Goal: Information Seeking & Learning: Compare options

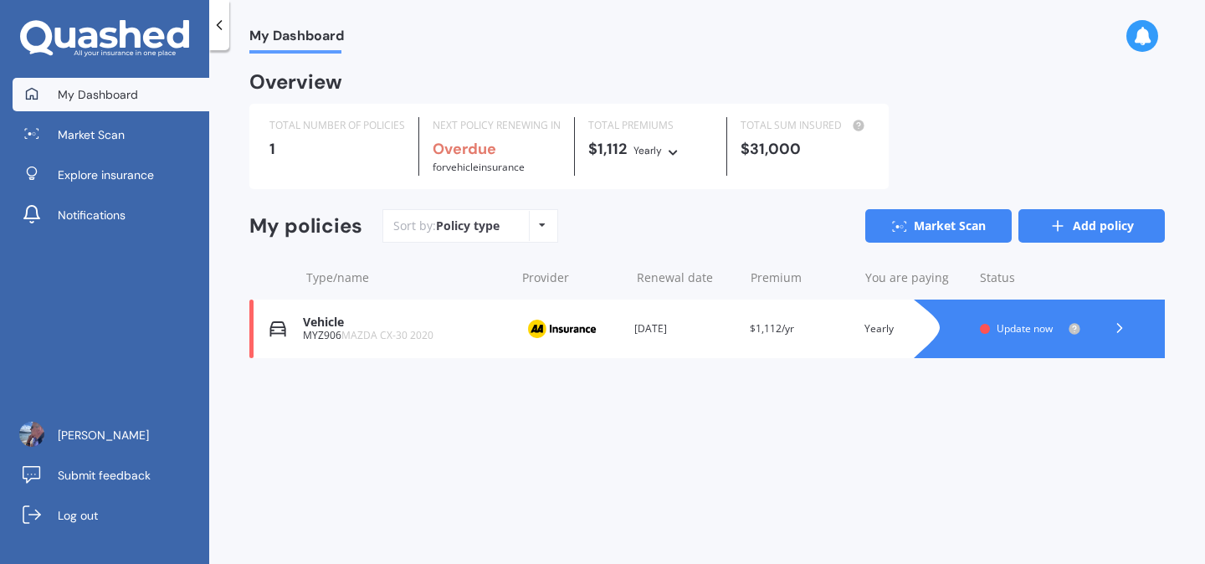
click at [1057, 228] on icon at bounding box center [1057, 226] width 17 height 17
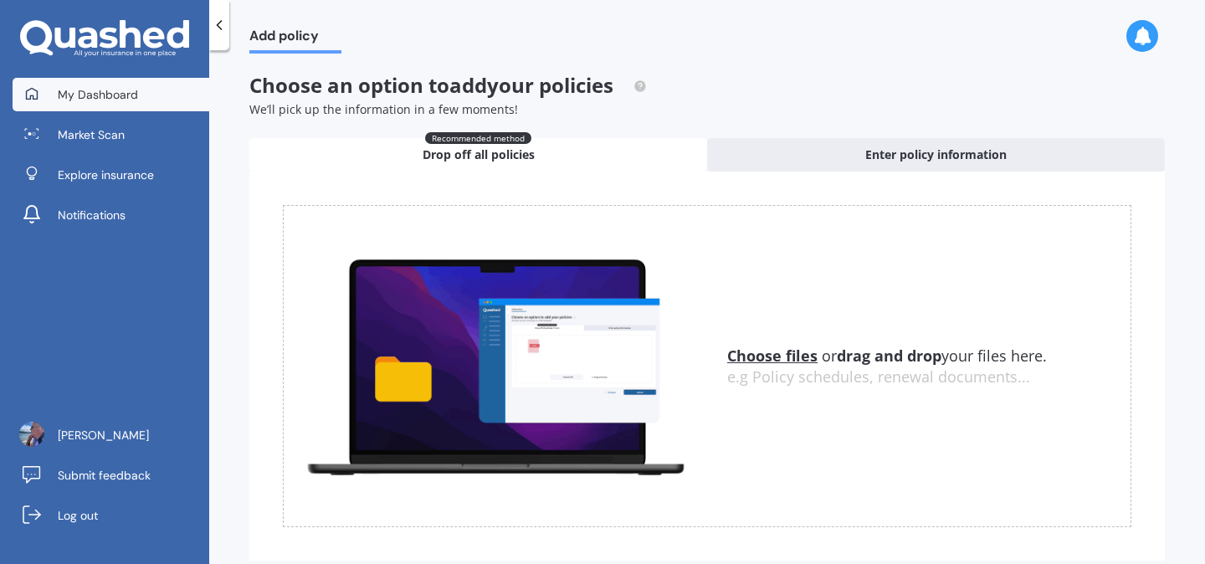
click at [88, 105] on link "My Dashboard" at bounding box center [111, 94] width 197 height 33
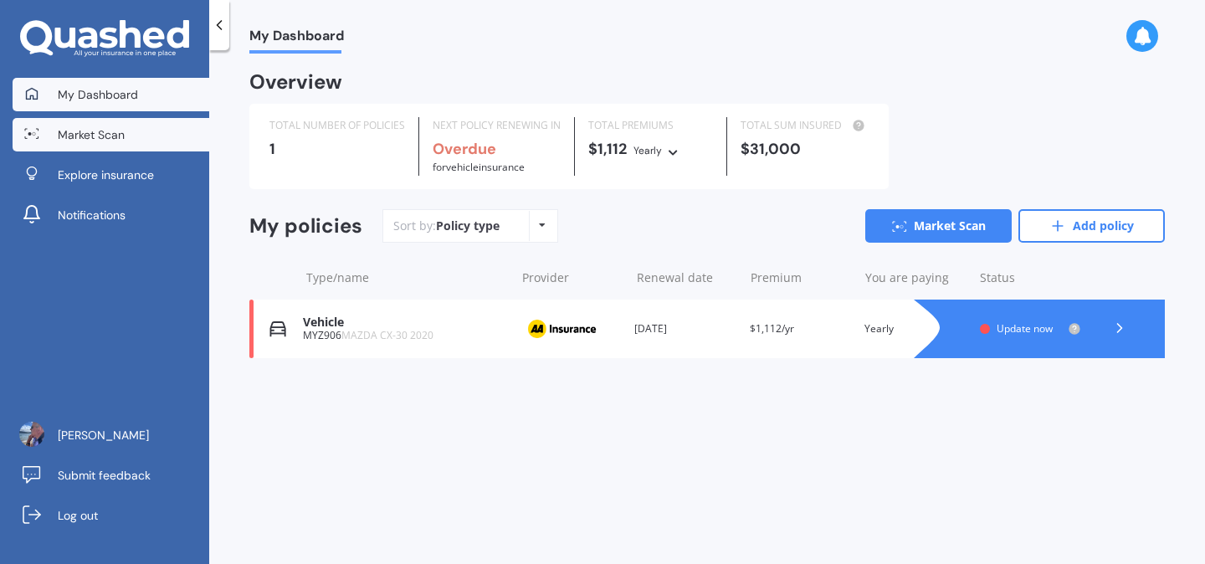
click at [92, 140] on span "Market Scan" at bounding box center [91, 134] width 67 height 17
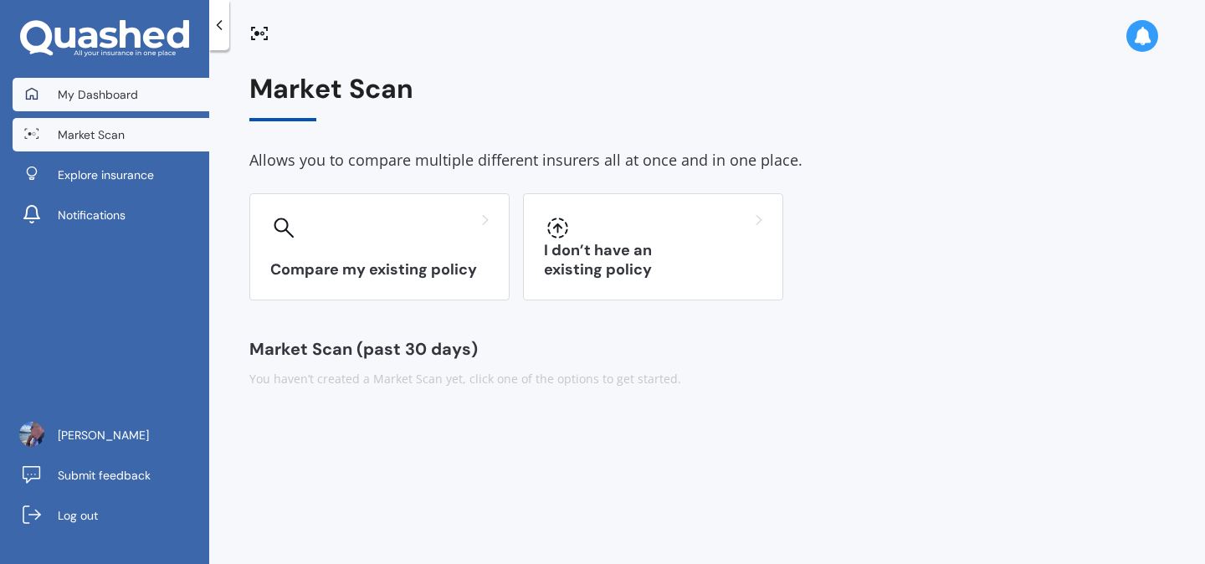
click at [83, 108] on link "My Dashboard" at bounding box center [111, 94] width 197 height 33
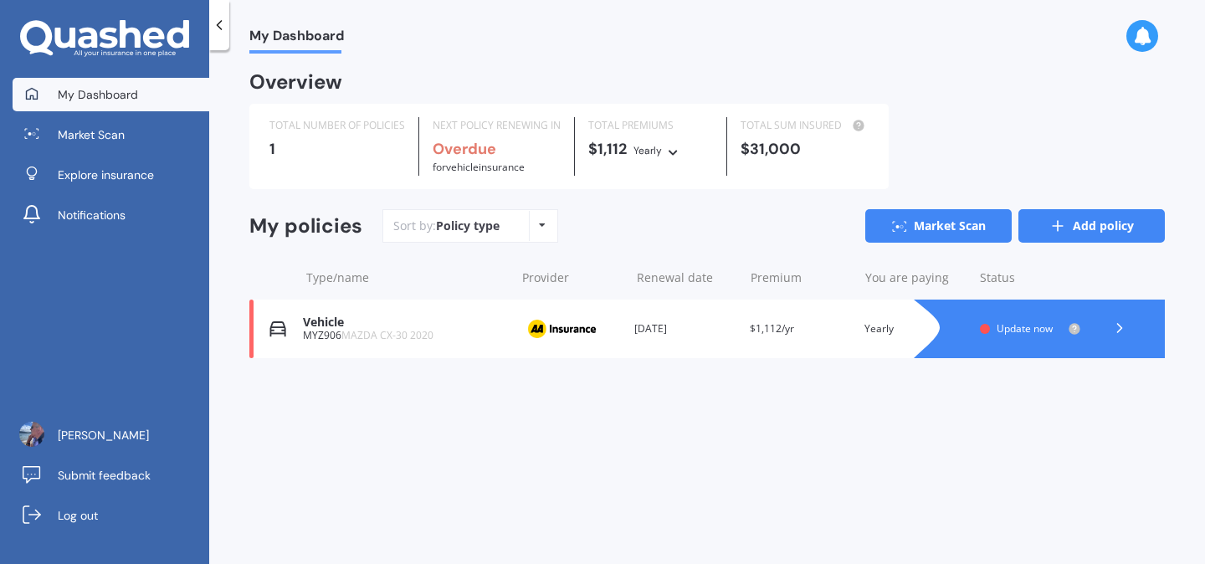
click at [1093, 236] on link "Add policy" at bounding box center [1091, 225] width 146 height 33
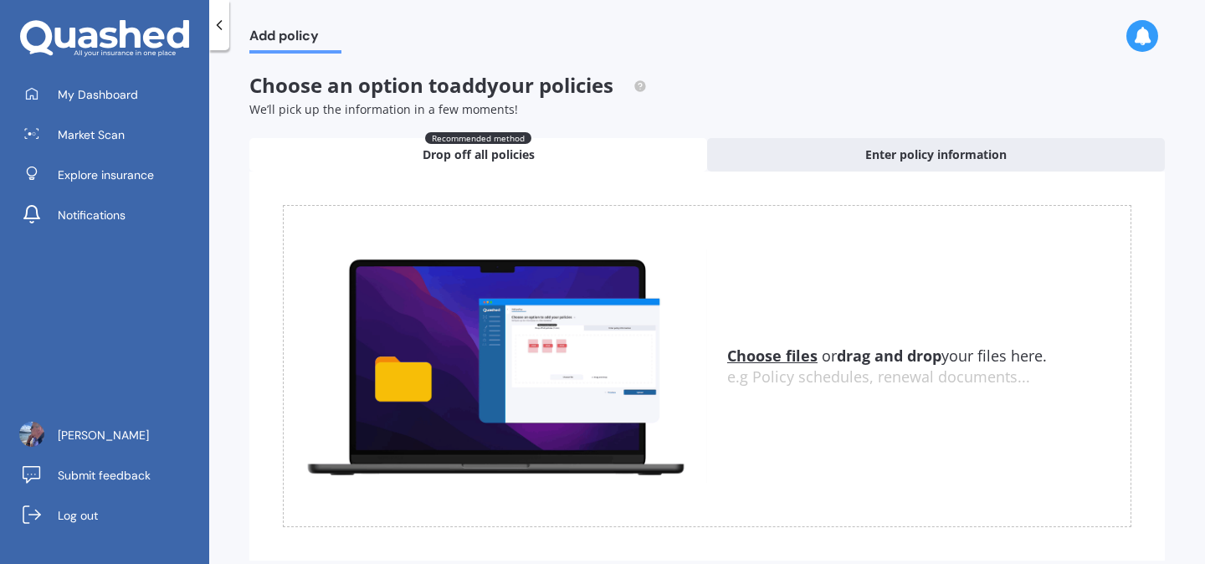
click at [474, 156] on span "Drop off all policies" at bounding box center [479, 154] width 112 height 17
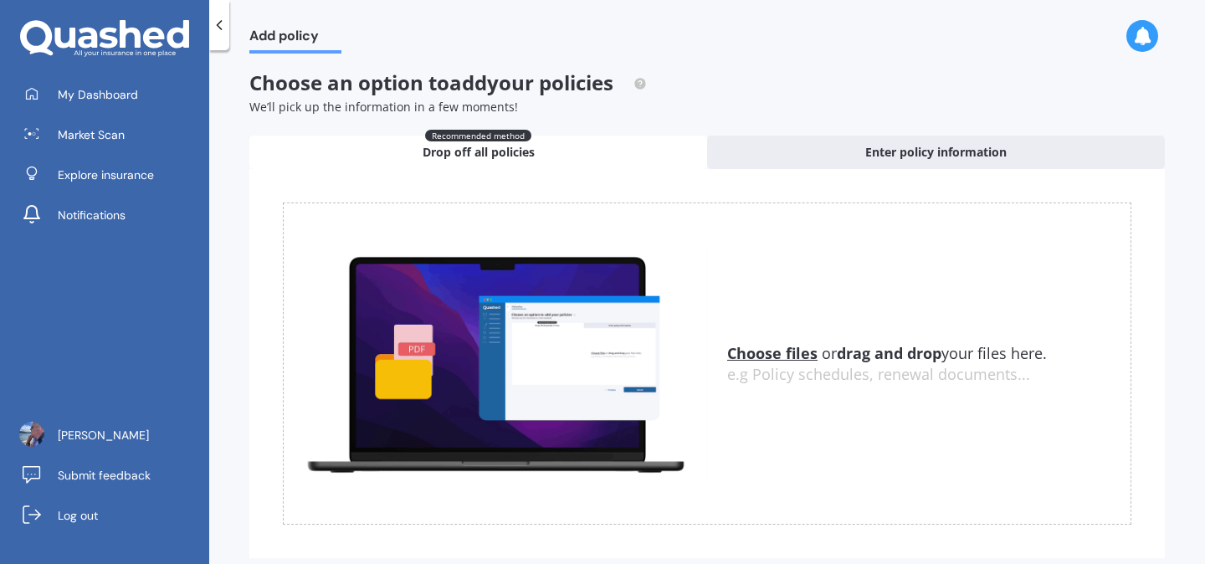
click at [770, 358] on u "Choose files" at bounding box center [772, 353] width 90 height 20
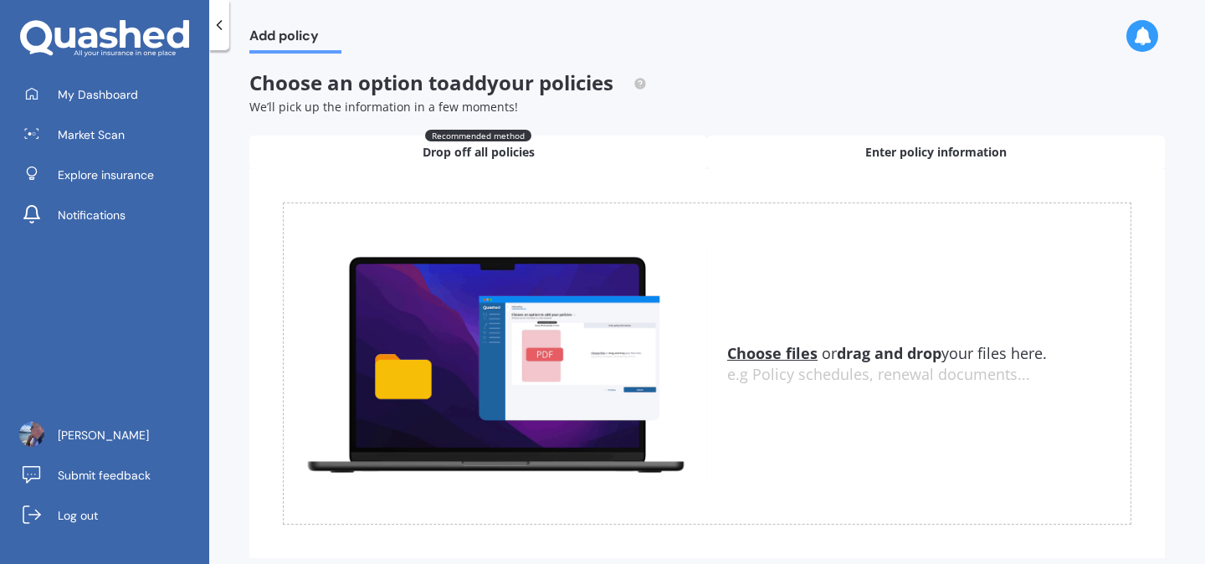
click at [878, 152] on span "Enter policy information" at bounding box center [935, 152] width 141 height 17
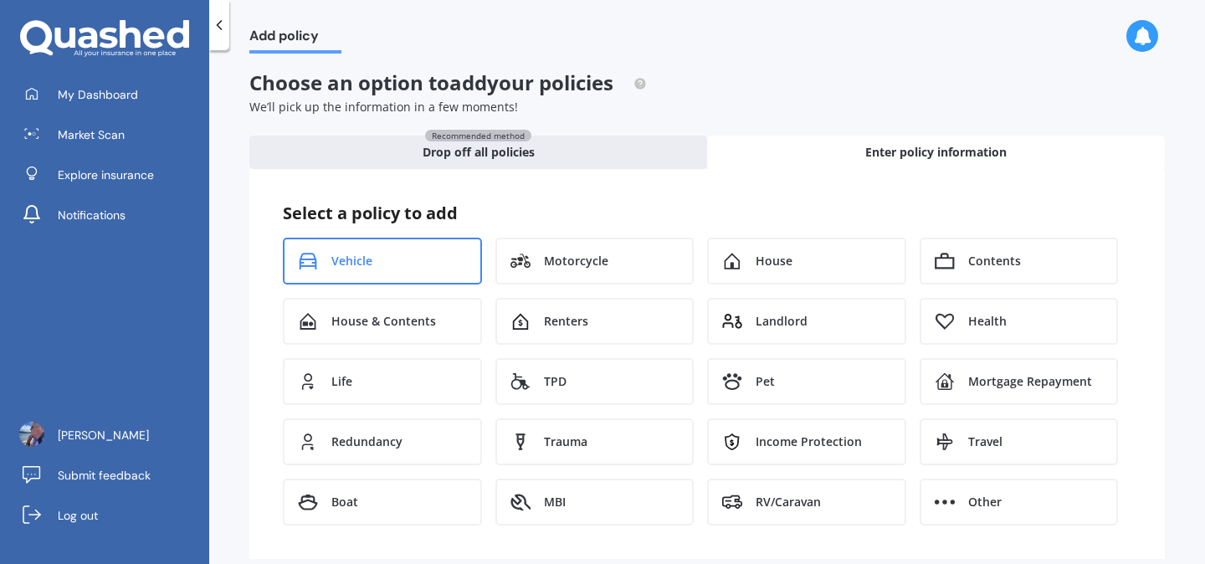
click at [335, 260] on span "Vehicle" at bounding box center [351, 261] width 41 height 17
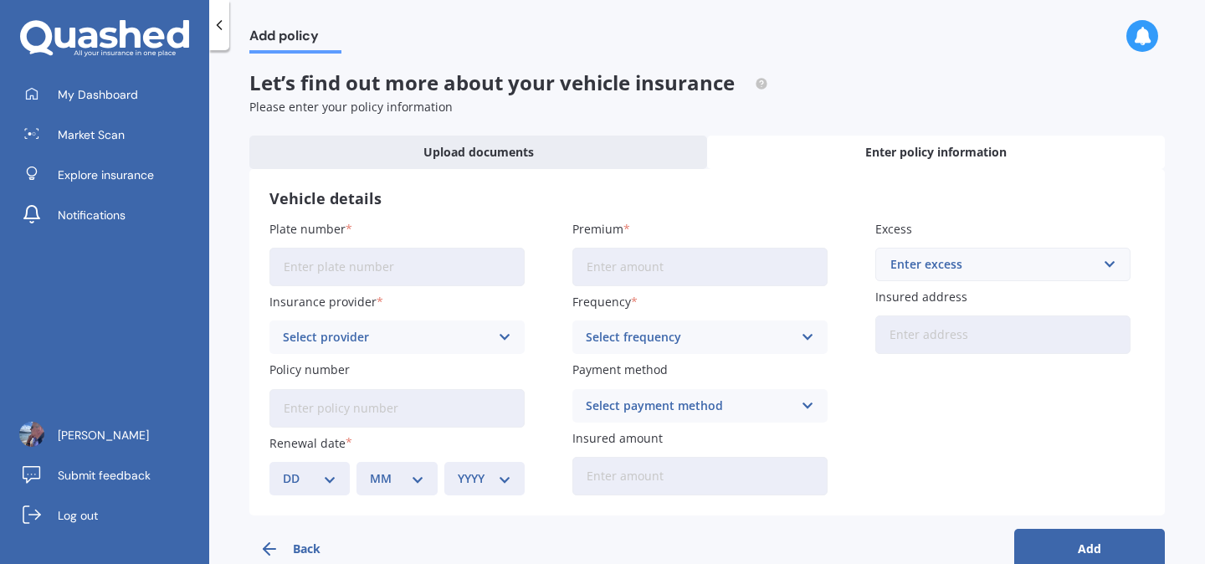
click at [284, 271] on input "Plate number" at bounding box center [396, 267] width 255 height 38
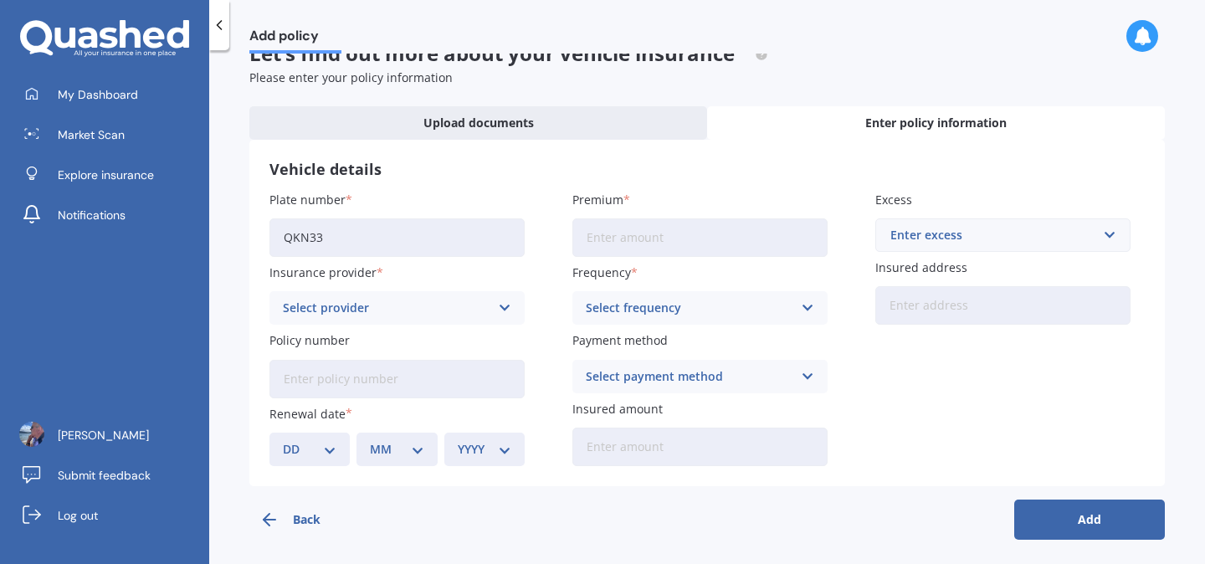
scroll to position [33, 0]
type input "QKN33"
click at [1105, 239] on input "text" at bounding box center [997, 234] width 240 height 32
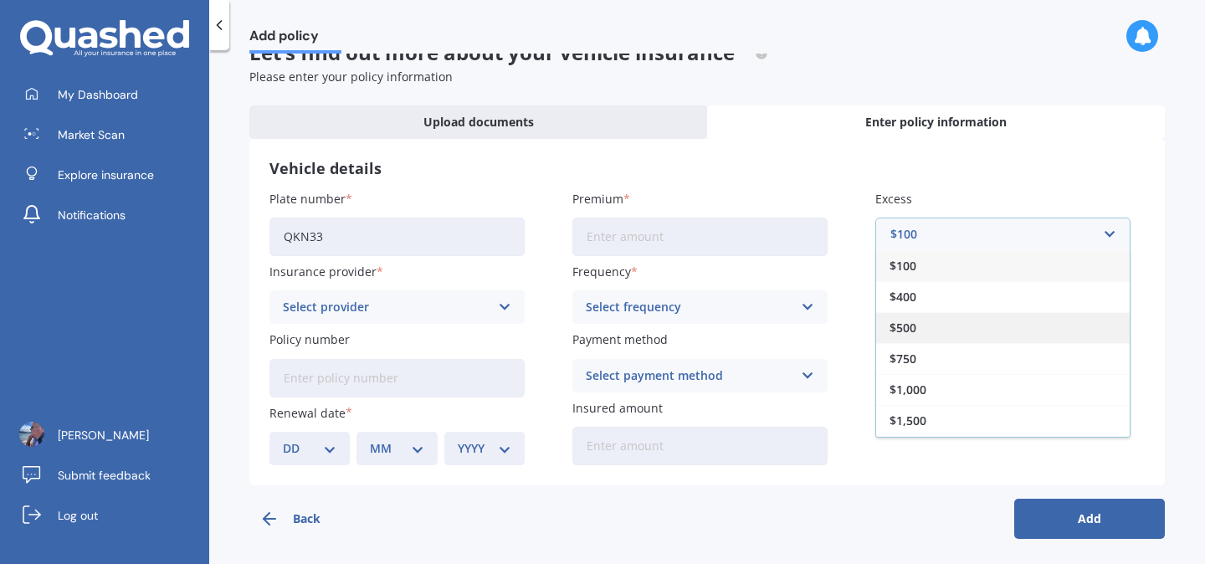
click at [898, 328] on span "$500" at bounding box center [903, 328] width 27 height 12
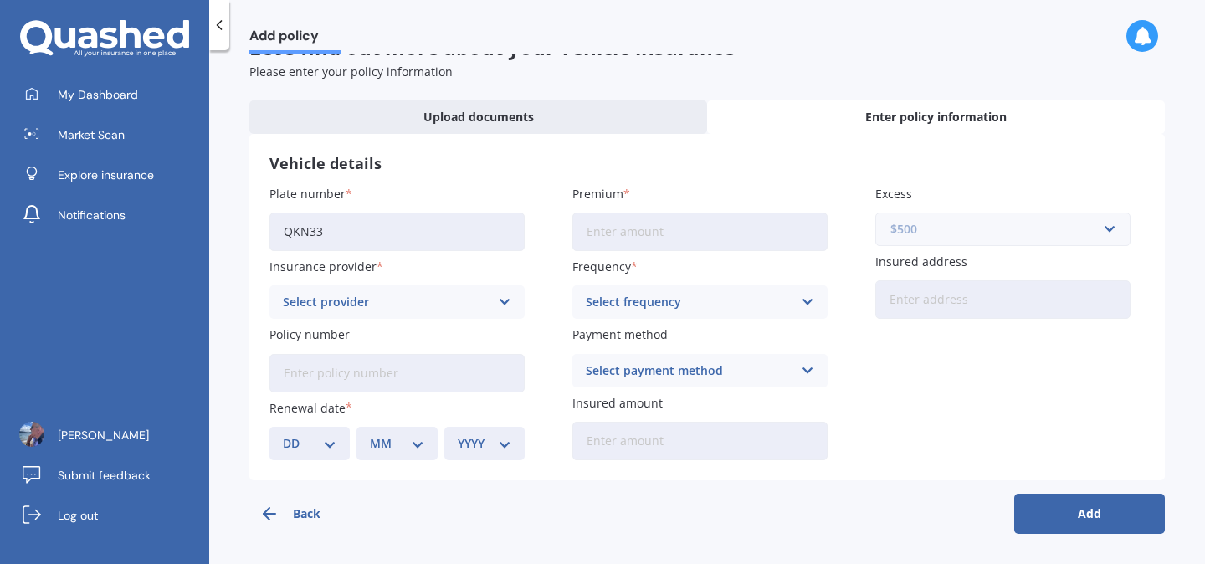
scroll to position [0, 0]
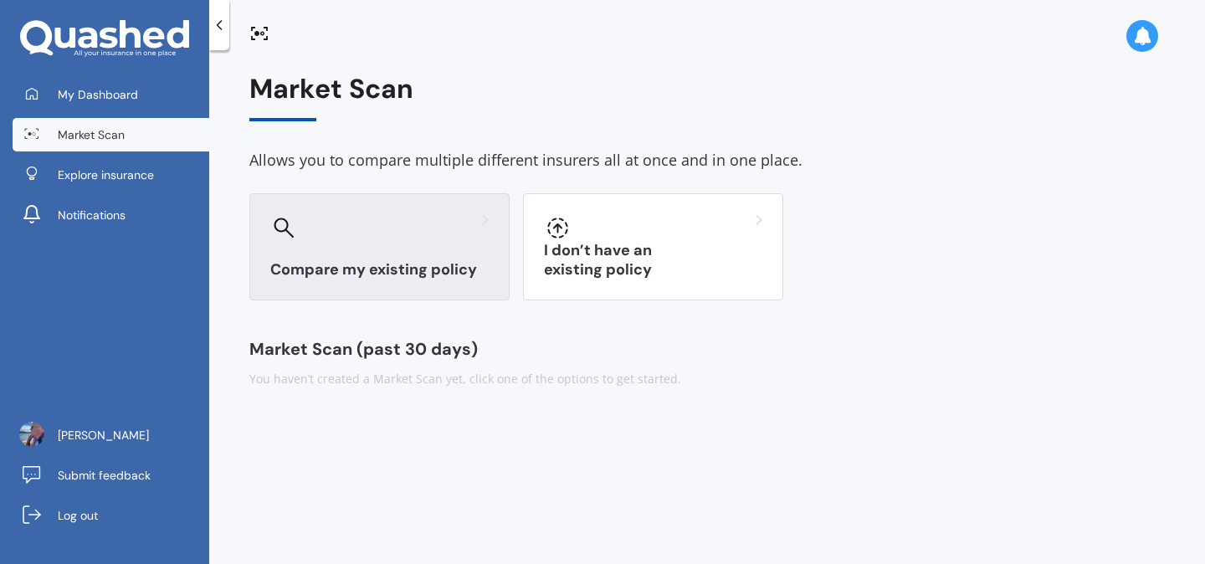
click at [305, 226] on div at bounding box center [379, 227] width 218 height 27
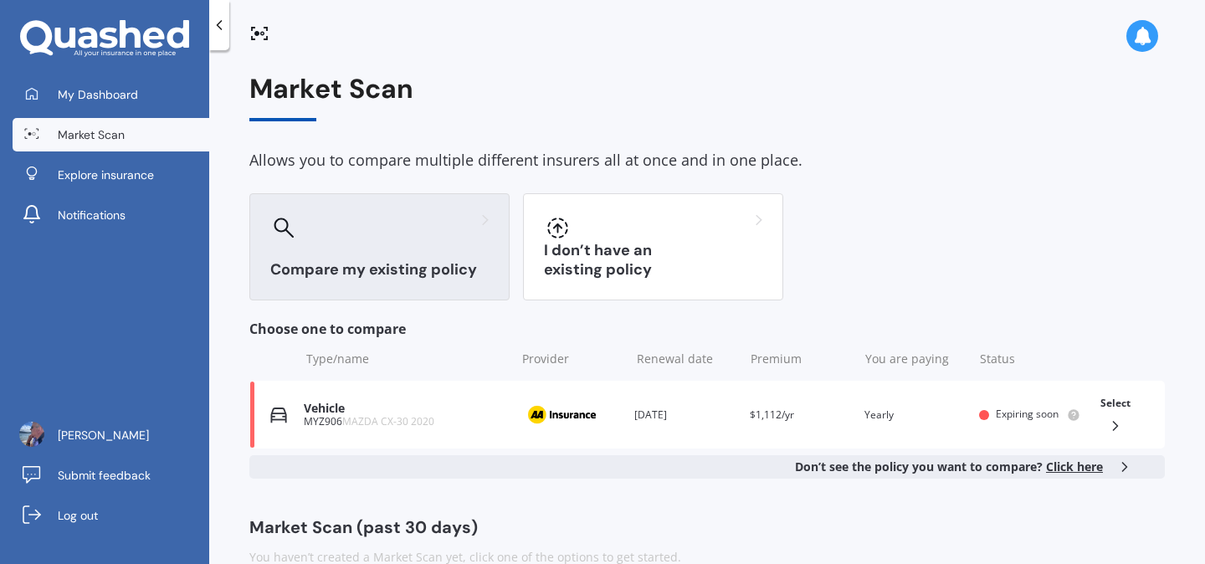
click at [1069, 468] on span "Click here" at bounding box center [1074, 467] width 57 height 16
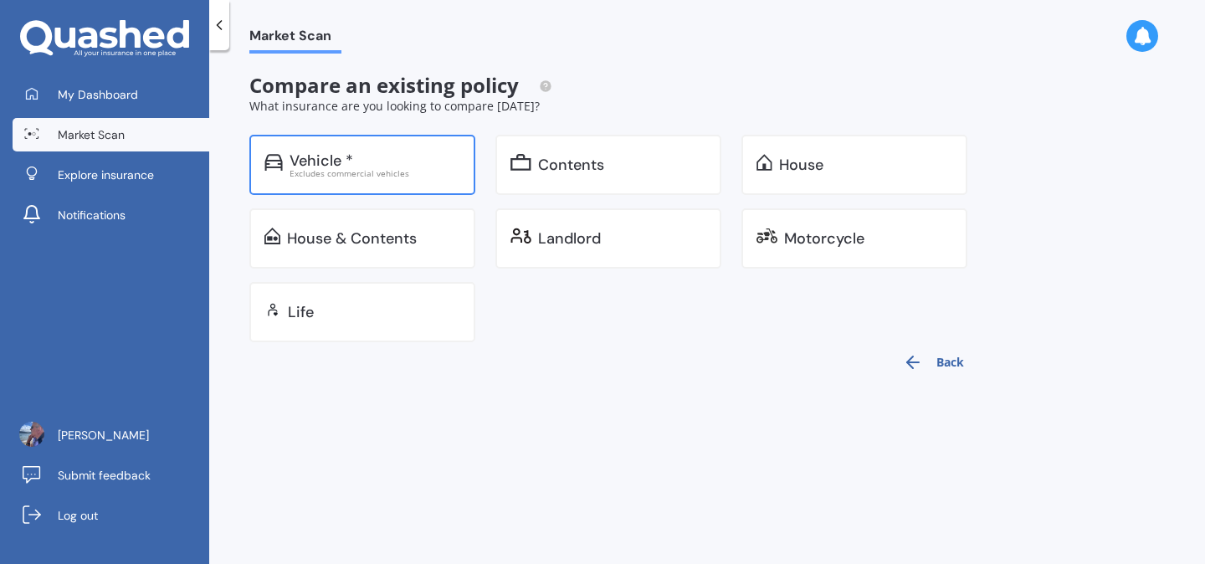
click at [348, 177] on div "Excludes commercial vehicles" at bounding box center [375, 173] width 171 height 8
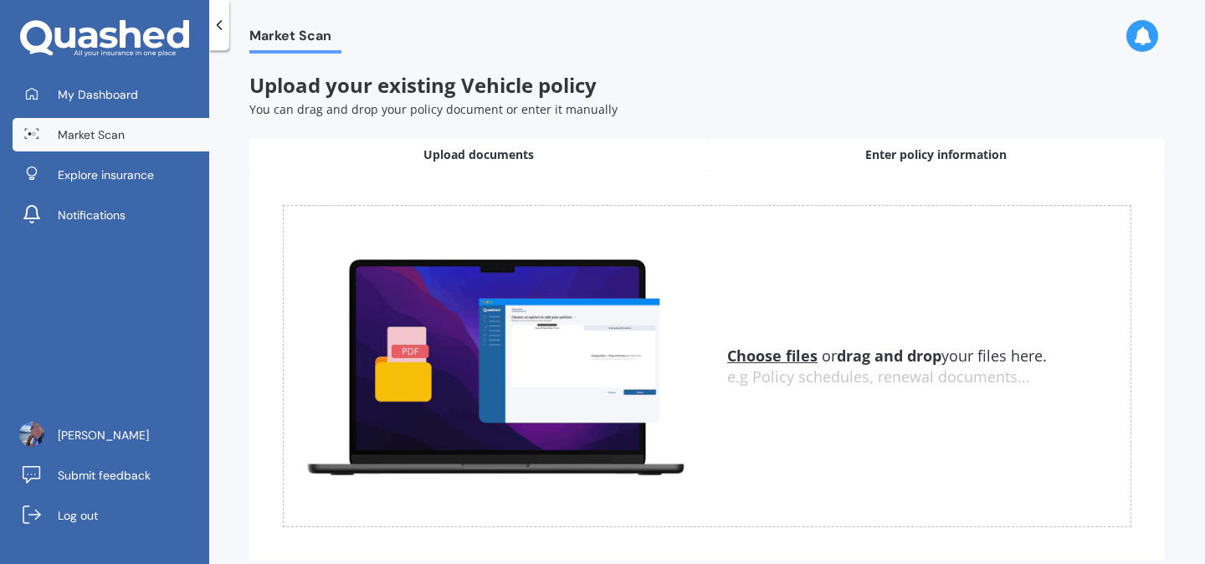
click at [874, 161] on span "Enter policy information" at bounding box center [935, 154] width 141 height 17
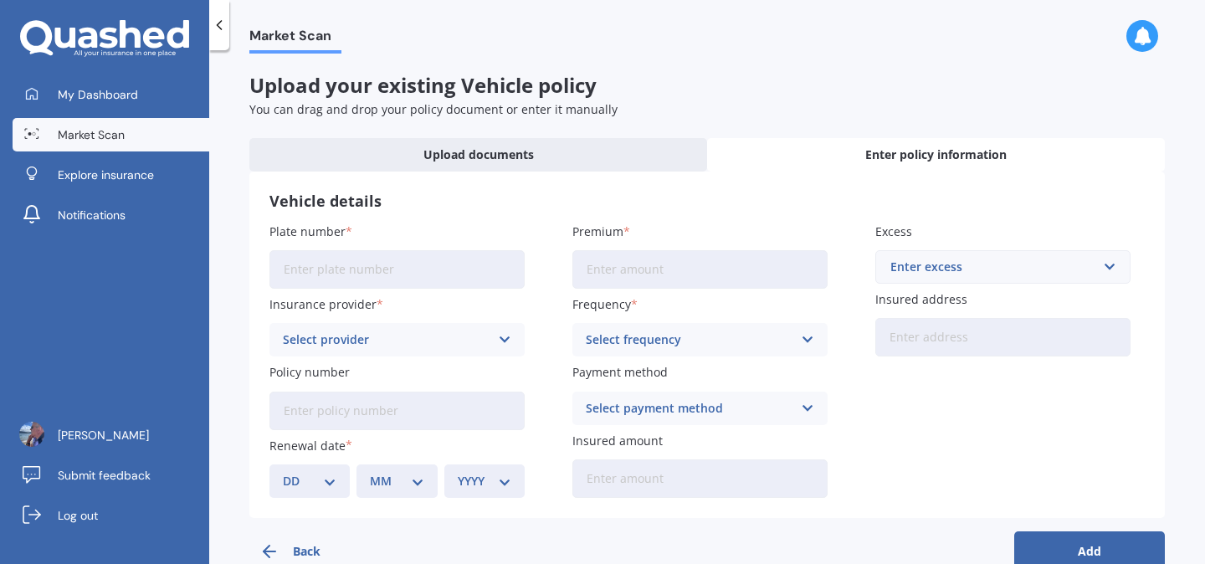
click at [290, 276] on input "Plate number" at bounding box center [396, 269] width 255 height 38
type input "QKN33"
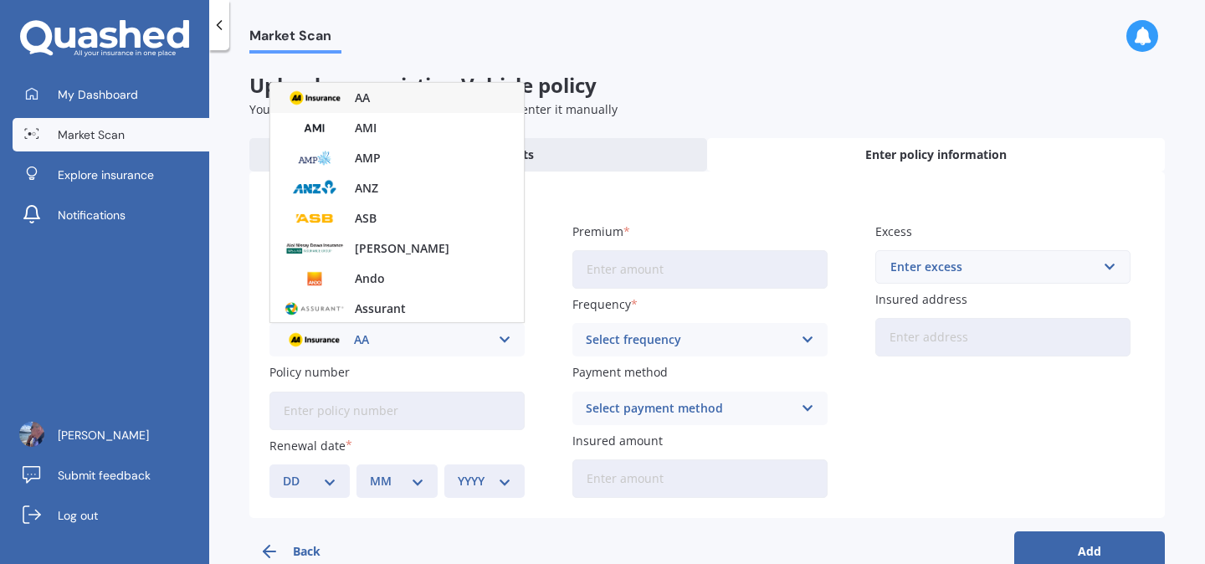
click at [338, 102] on img at bounding box center [315, 97] width 62 height 23
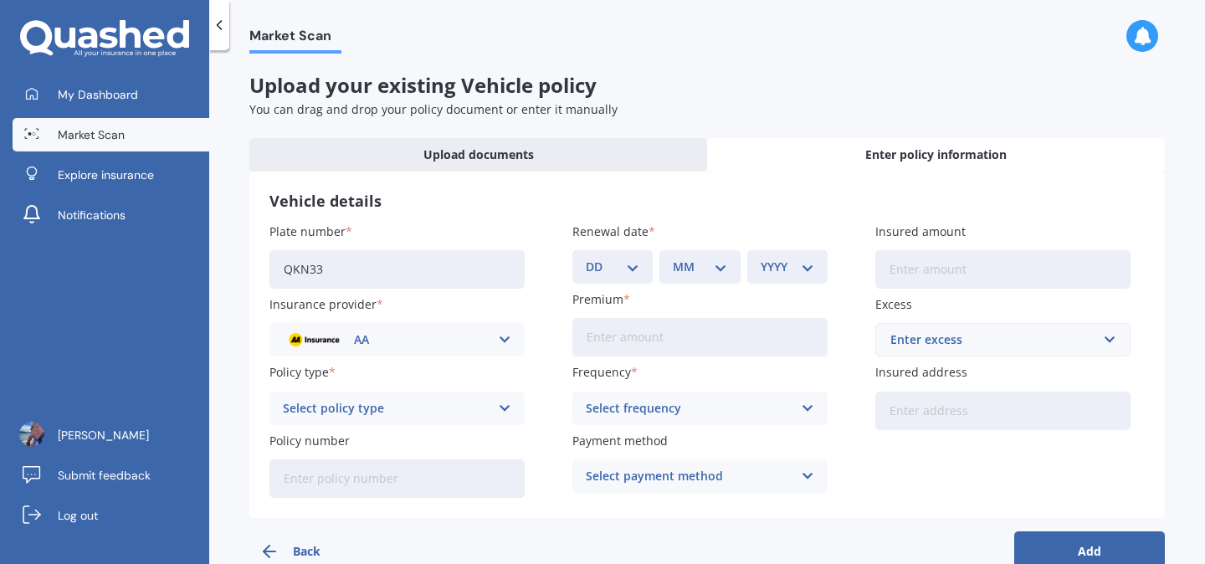
click at [631, 267] on select "DD 01 02 03 04 05 06 07 08 09 10 11 12 13 14 15 16 17 18 19 20 21 22 23 24 25 2…" at bounding box center [613, 267] width 54 height 18
click at [625, 272] on select "DD 01 02 03 04 05 06 07 08 09 10 11 12 13 14 15 16 17 18 19 20 21 22 23 24 25 2…" at bounding box center [613, 267] width 54 height 18
select select "19"
click at [586, 258] on select "DD 01 02 03 04 05 06 07 08 09 10 11 12 13 14 15 16 17 18 19 20 21 22 23 24 25 2…" at bounding box center [613, 267] width 54 height 18
click at [716, 268] on select "MM 01 02 03 04 05 06 07 08 09 10 11 12" at bounding box center [700, 267] width 54 height 18
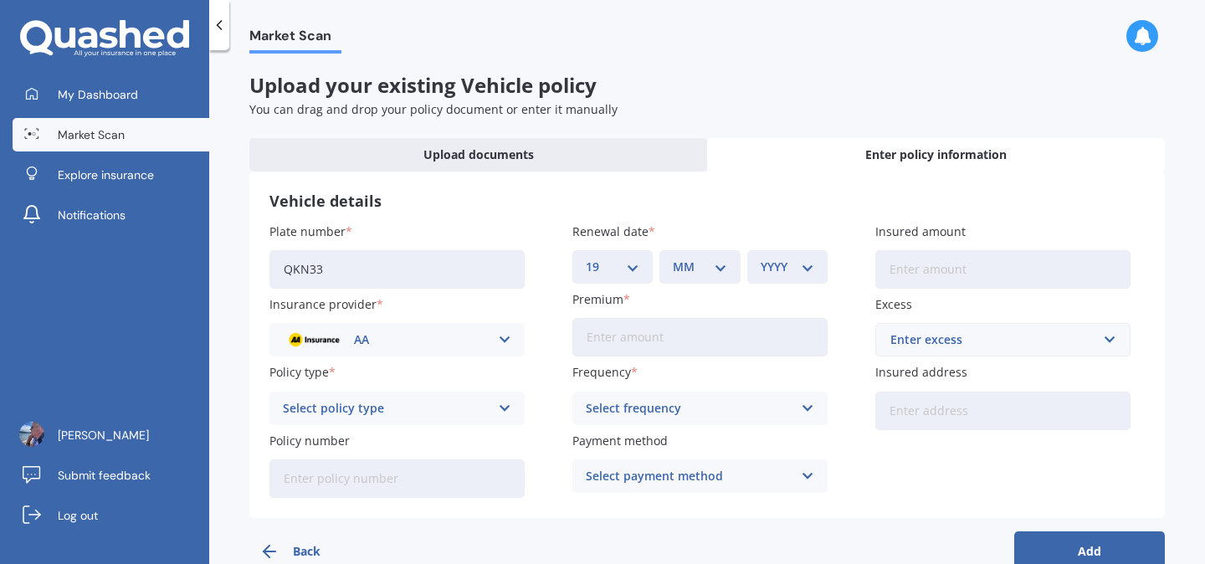
select select "11"
click at [673, 258] on select "MM 01 02 03 04 05 06 07 08 09 10 11 12" at bounding box center [700, 267] width 54 height 18
click at [805, 269] on select "YYYY 2027 2026 2025 2024 2023 2022 2021 2020 2019 2018 2017 2016 2015 2014 2013…" at bounding box center [788, 267] width 54 height 18
select select "2025"
click at [761, 258] on select "YYYY 2027 2026 2025 2024 2023 2022 2021 2020 2019 2018 2017 2016 2015 2014 2013…" at bounding box center [788, 267] width 54 height 18
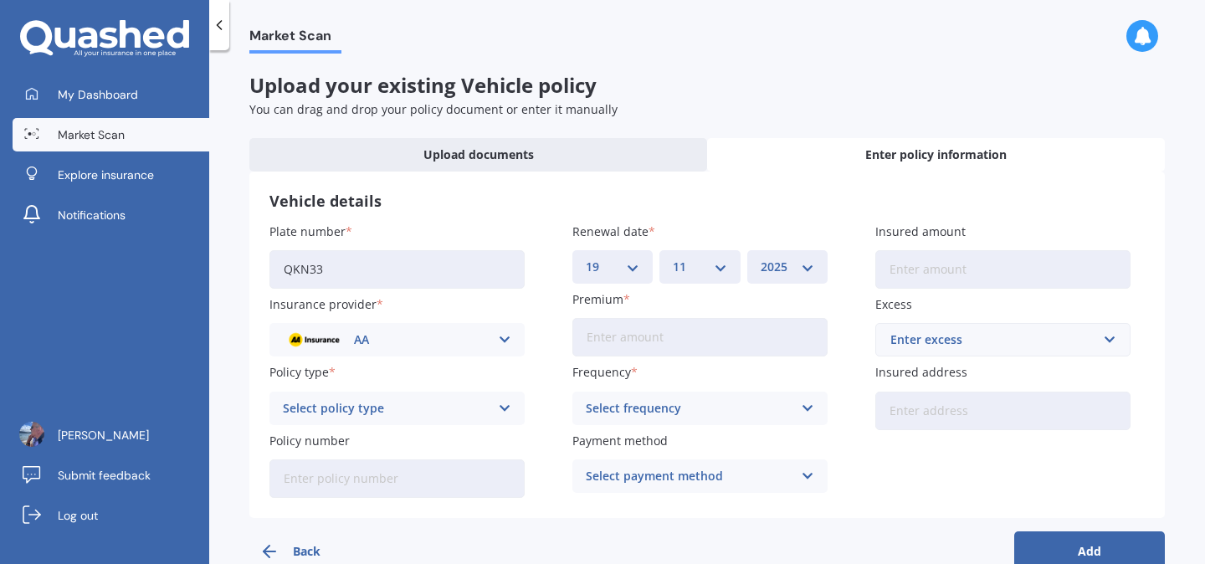
click at [598, 336] on input "Premium" at bounding box center [699, 337] width 255 height 38
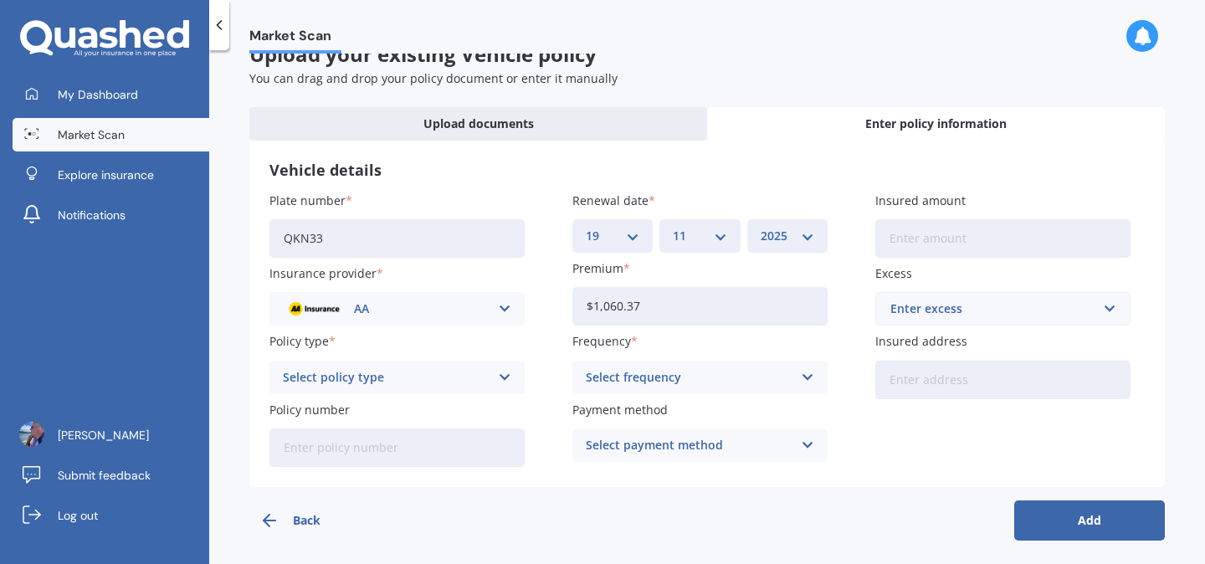
scroll to position [38, 0]
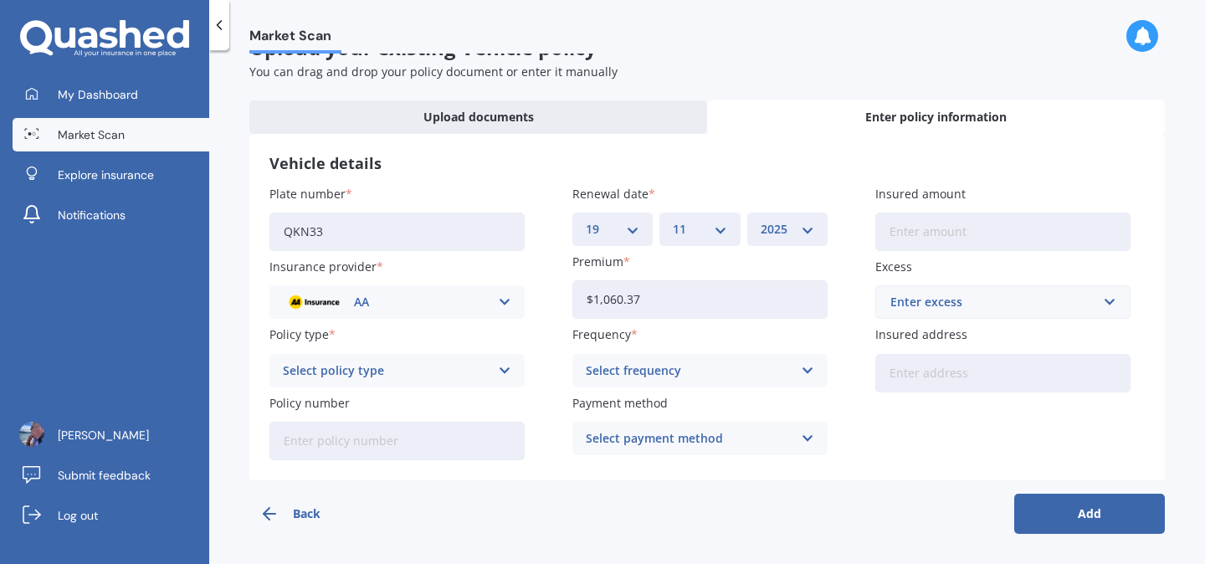
type input "$1,060.37"
click at [1101, 296] on input "text" at bounding box center [997, 302] width 240 height 32
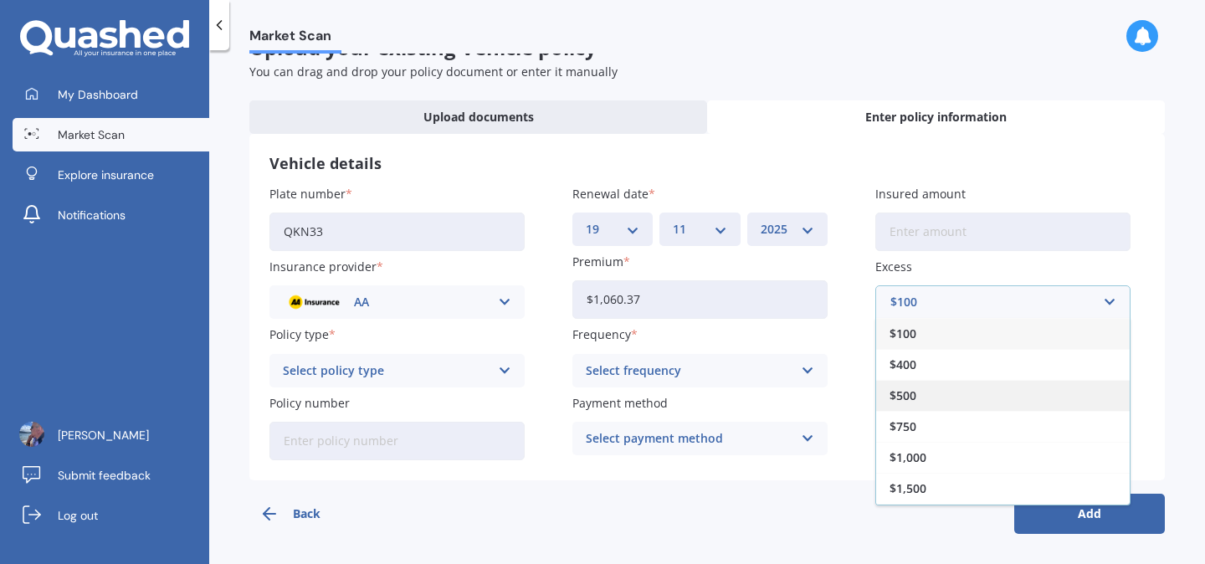
click at [905, 392] on span "$500" at bounding box center [903, 396] width 27 height 12
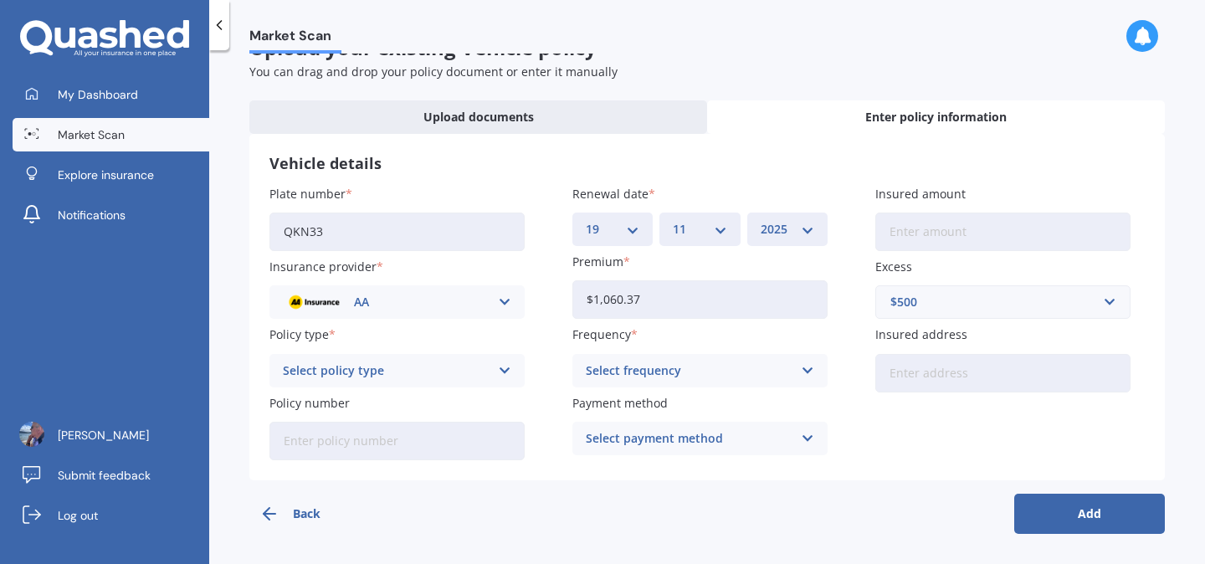
click at [498, 371] on icon at bounding box center [505, 371] width 14 height 18
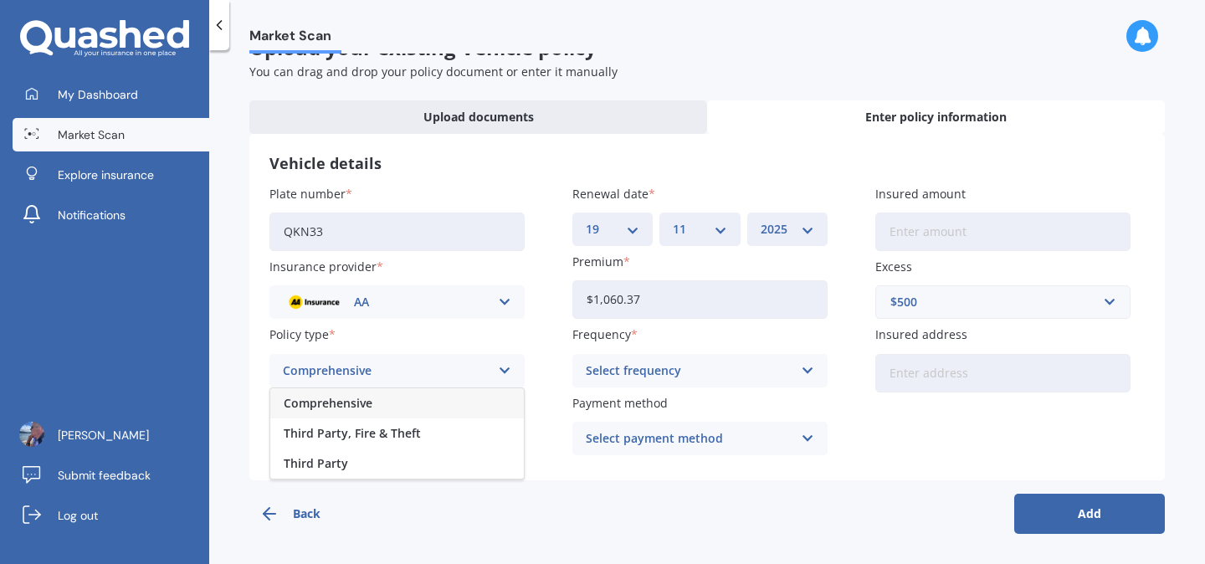
click at [339, 405] on span "Comprehensive" at bounding box center [328, 403] width 89 height 12
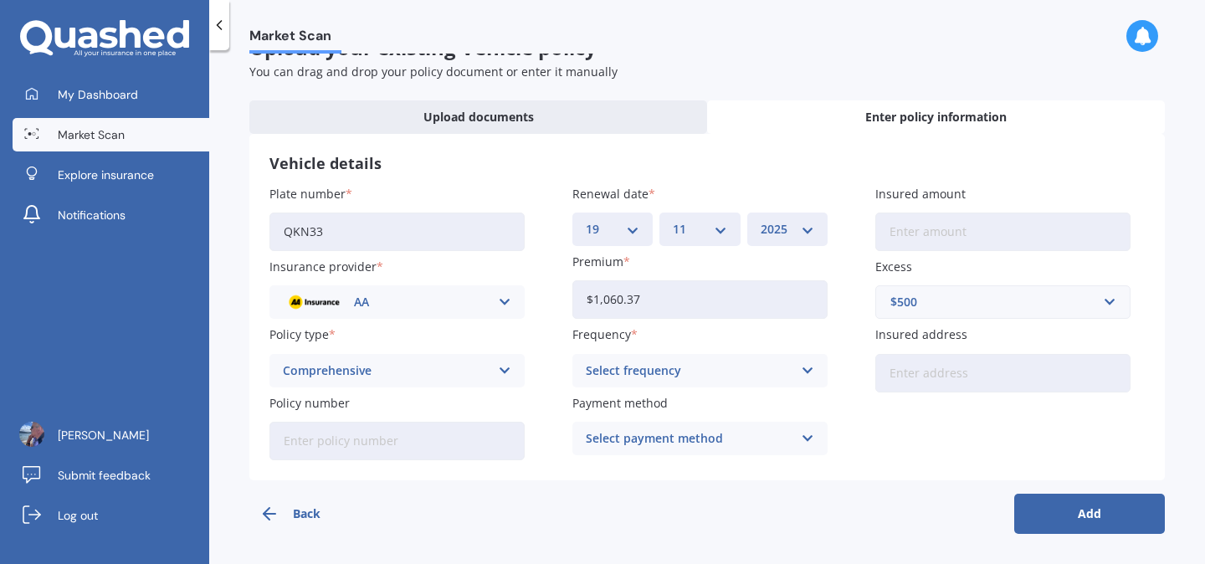
click at [807, 367] on icon at bounding box center [808, 371] width 14 height 18
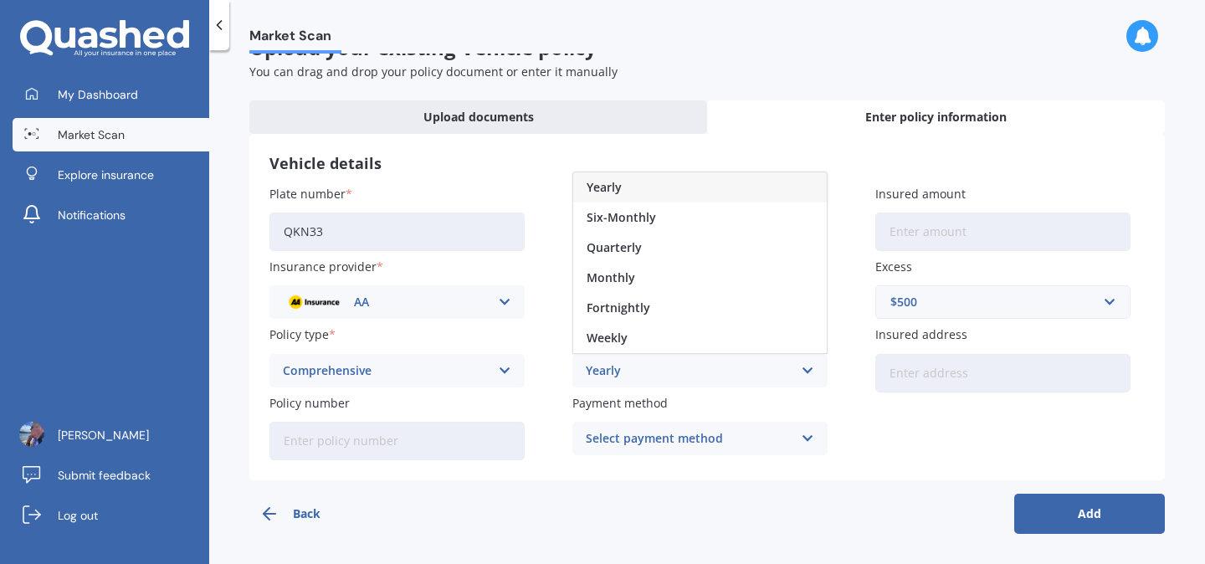
click at [605, 186] on span "Yearly" at bounding box center [604, 188] width 35 height 12
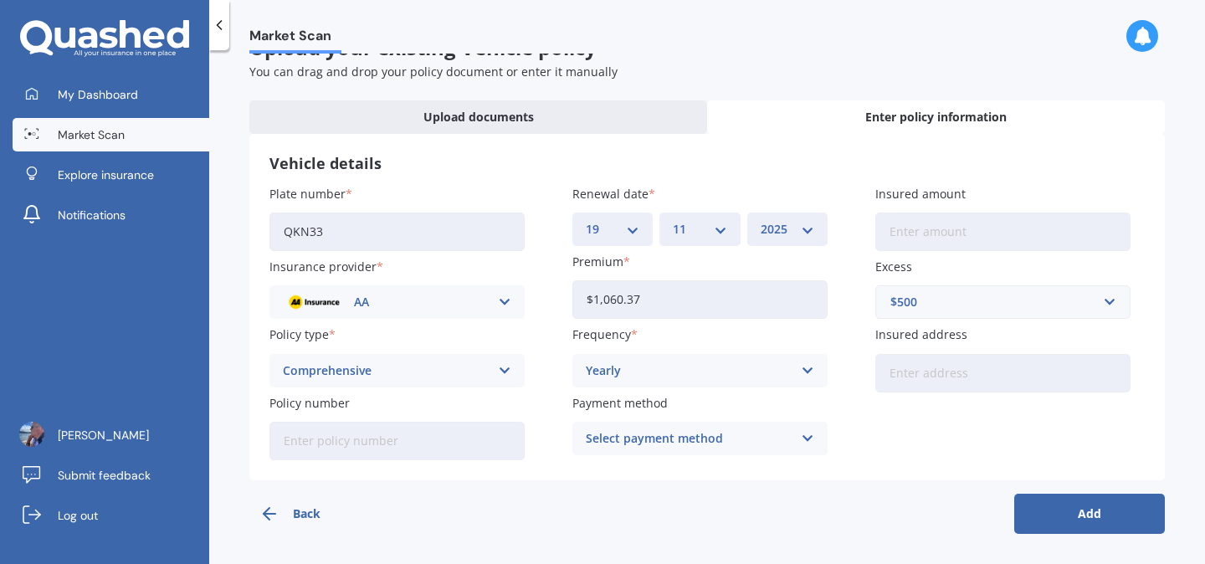
click at [801, 442] on icon at bounding box center [808, 438] width 14 height 18
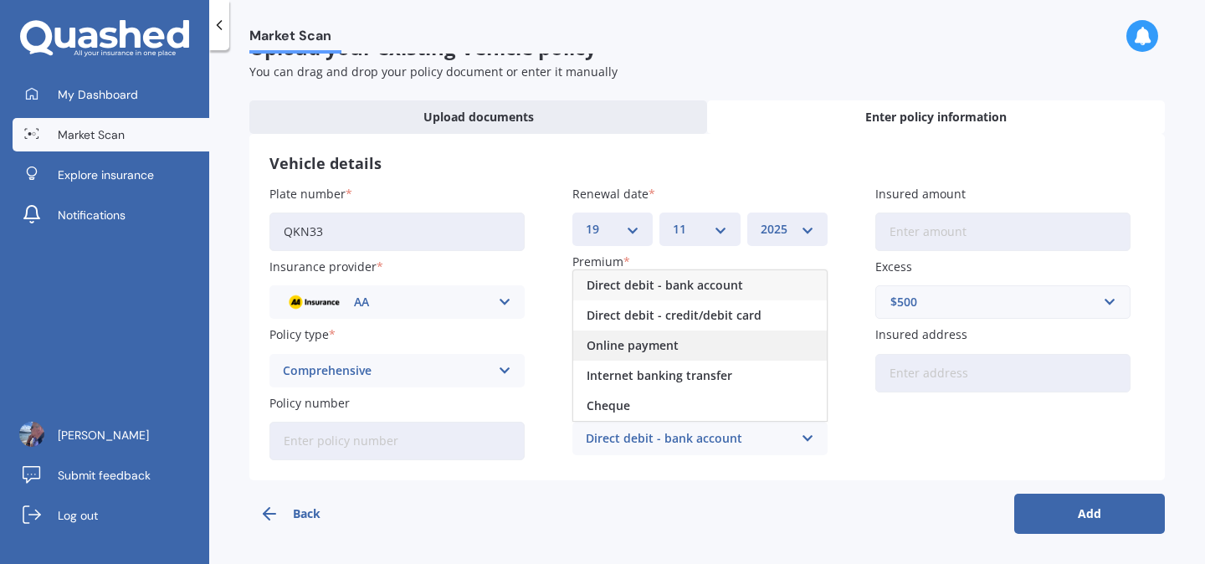
click at [640, 346] on span "Online payment" at bounding box center [633, 346] width 92 height 12
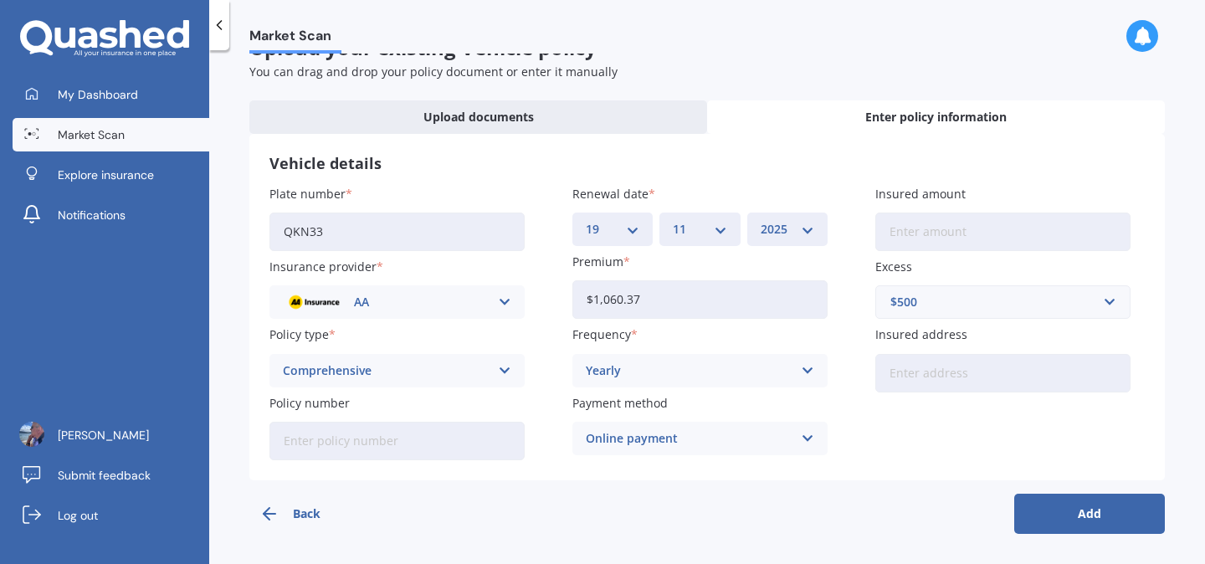
click at [806, 435] on icon at bounding box center [808, 438] width 14 height 18
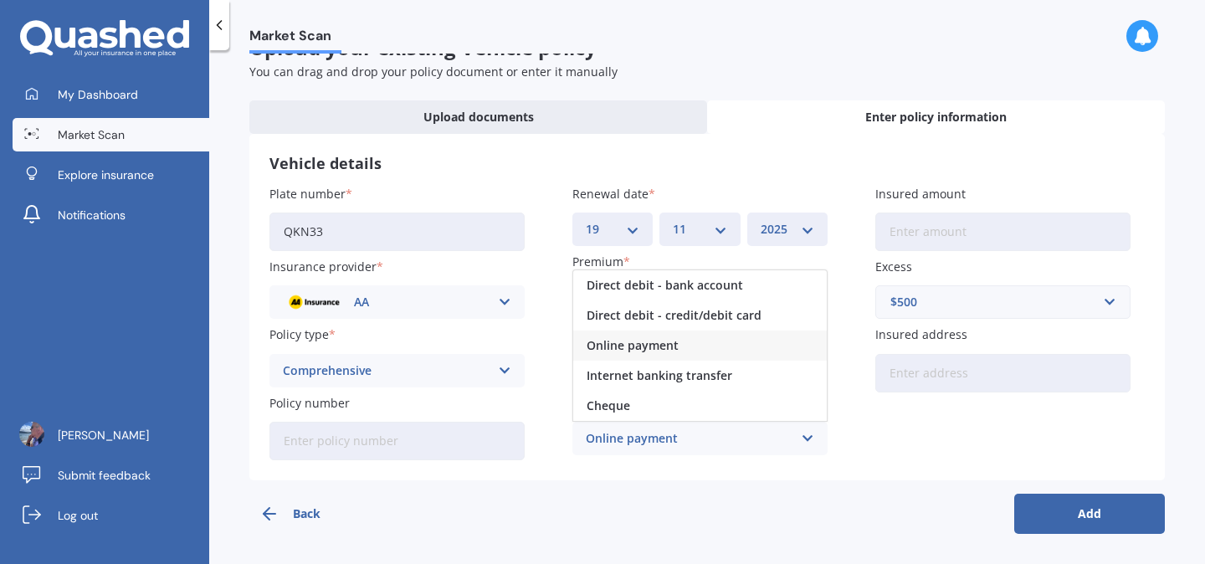
click at [654, 343] on span "Online payment" at bounding box center [633, 346] width 92 height 12
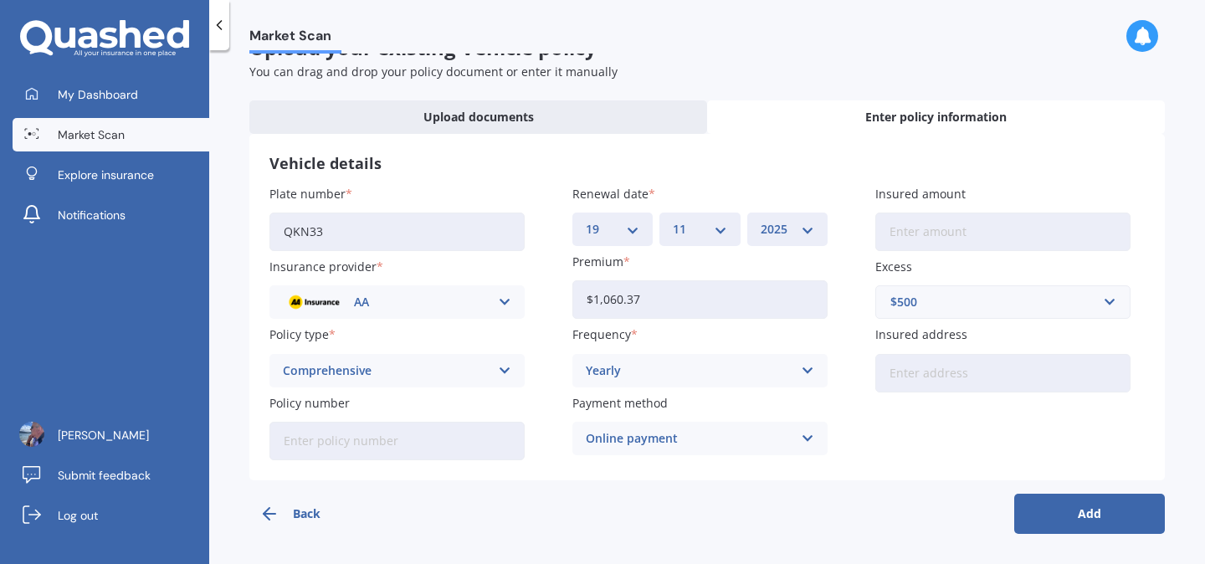
click at [944, 369] on input "Insured address" at bounding box center [1002, 373] width 255 height 38
type input "[STREET_ADDRESS]"
click at [1087, 508] on button "Add" at bounding box center [1089, 514] width 151 height 40
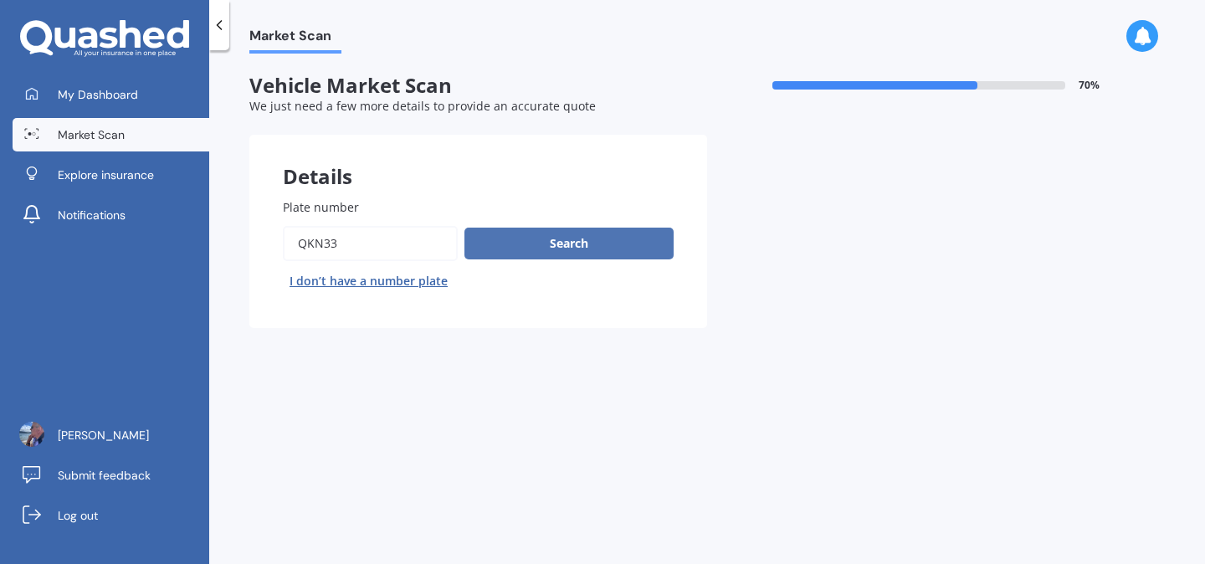
click at [559, 239] on button "Search" at bounding box center [568, 244] width 209 height 32
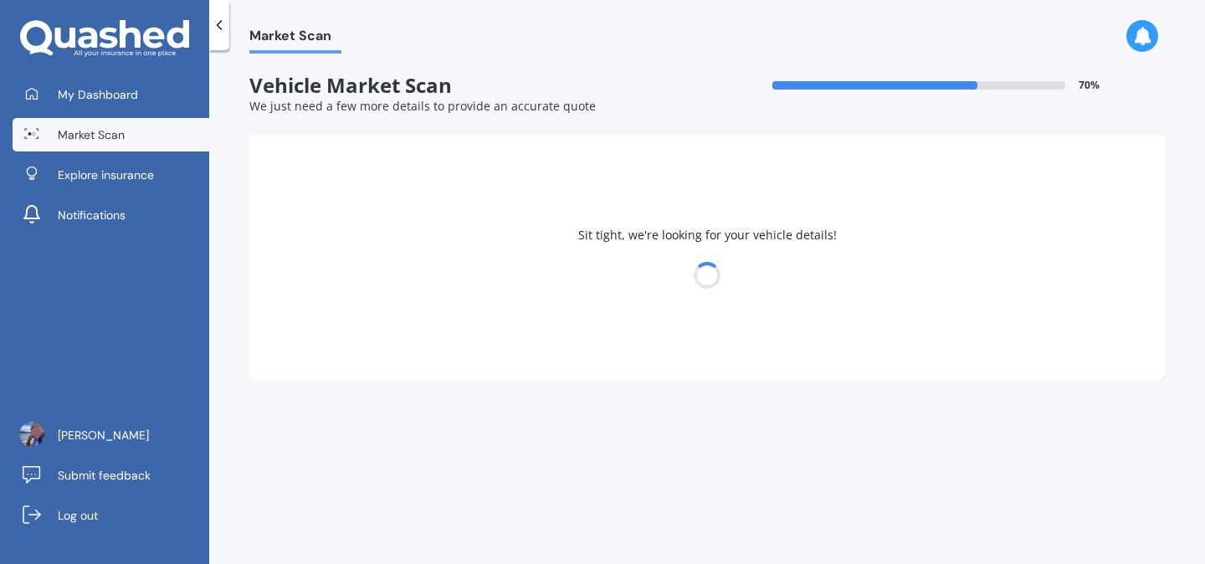
select select "MAZDA"
select select "CX5"
select select "18"
select select "11"
select select "1962"
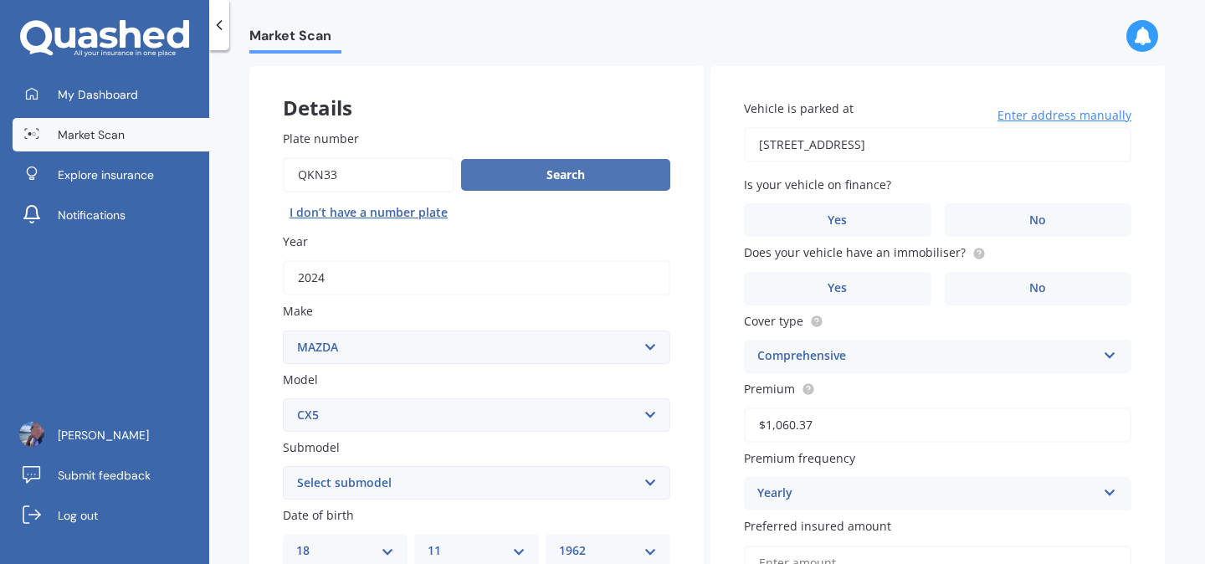
scroll to position [77, 0]
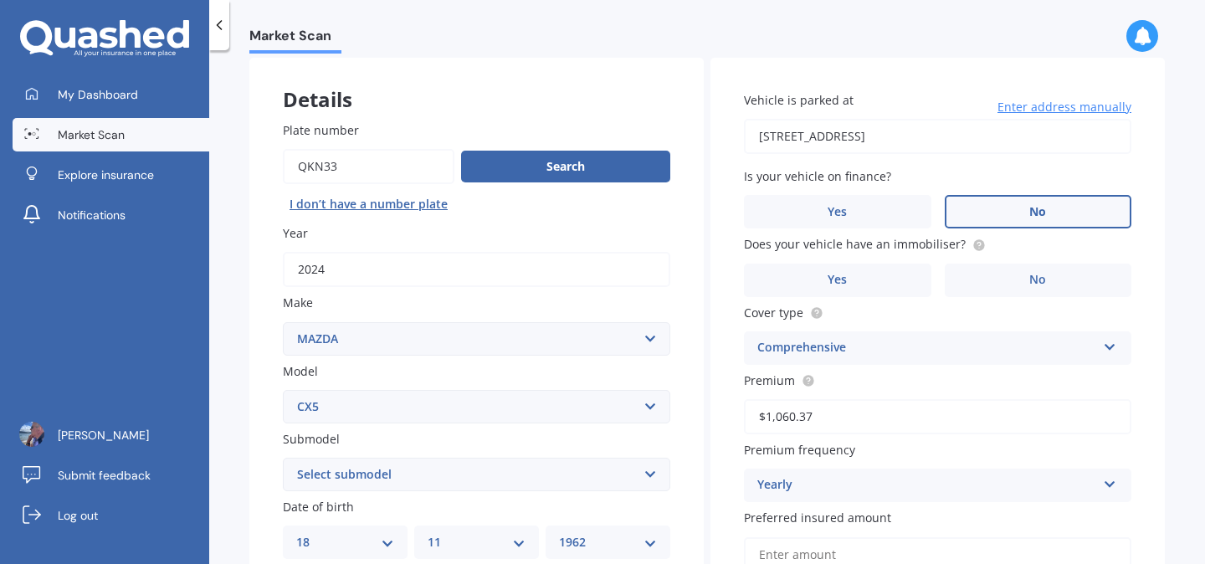
click at [1033, 209] on span "No" at bounding box center [1037, 212] width 17 height 14
click at [0, 0] on input "No" at bounding box center [0, 0] width 0 height 0
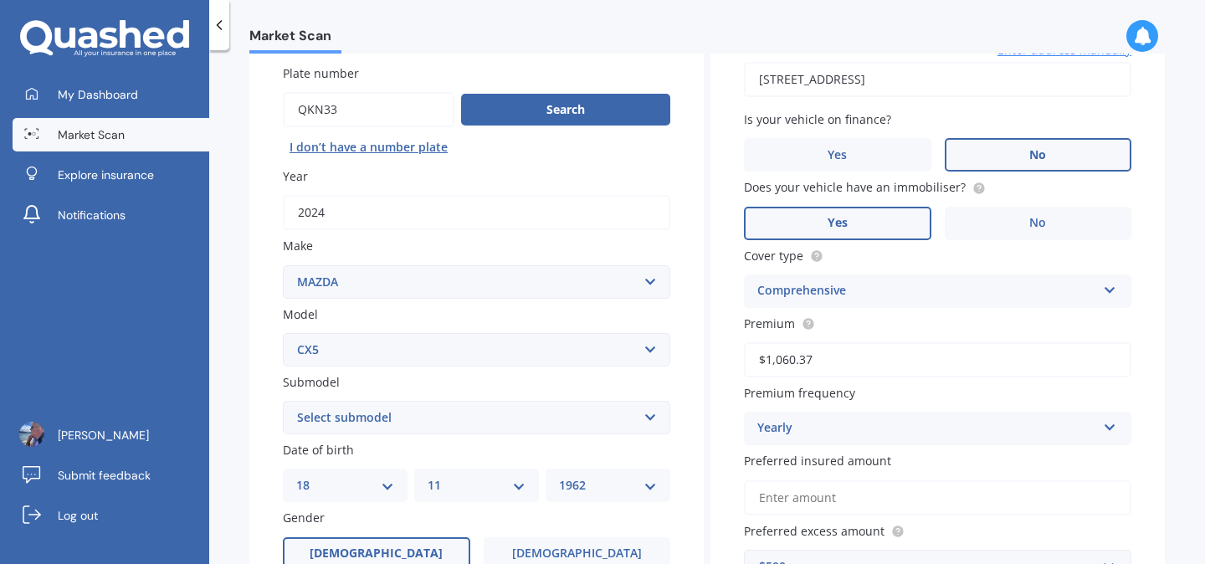
scroll to position [136, 0]
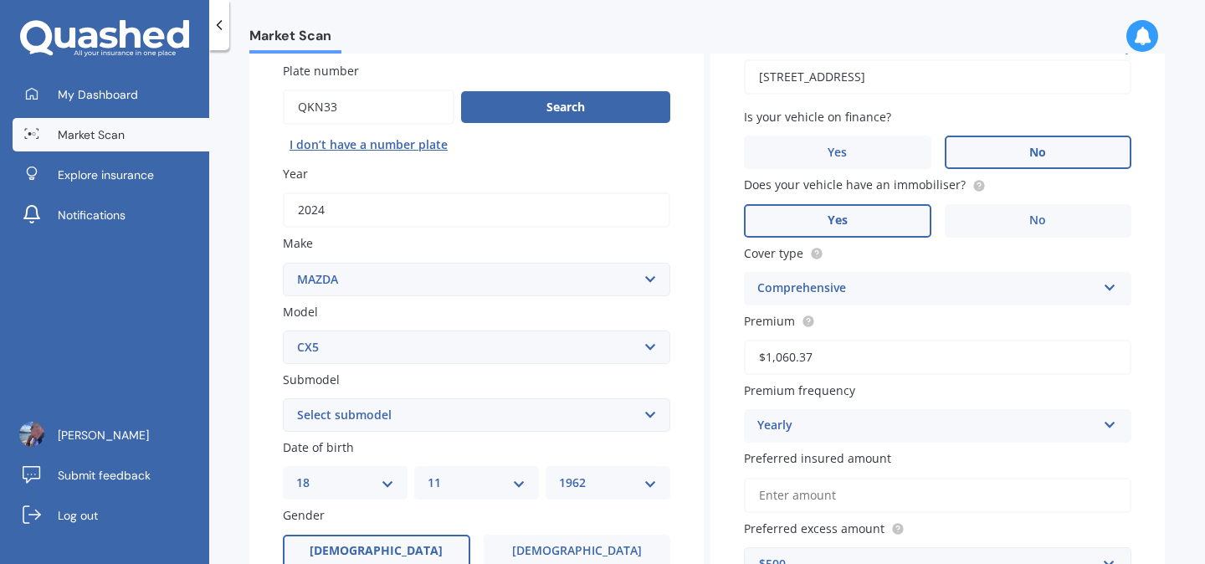
click at [853, 223] on label "Yes" at bounding box center [837, 220] width 187 height 33
click at [0, 0] on input "Yes" at bounding box center [0, 0] width 0 height 0
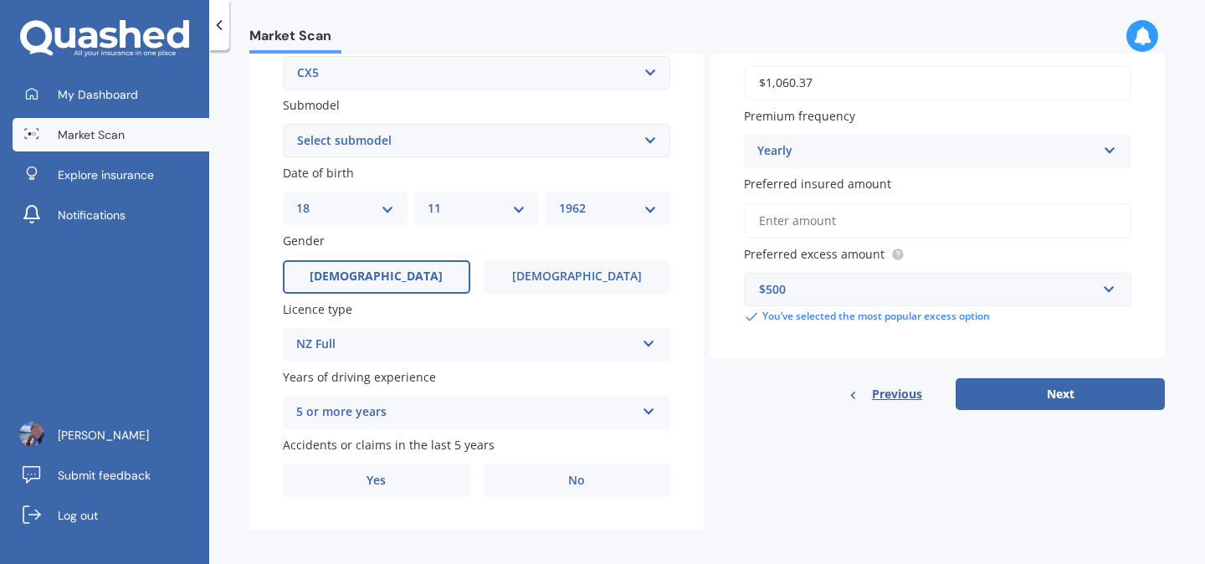
scroll to position [421, 0]
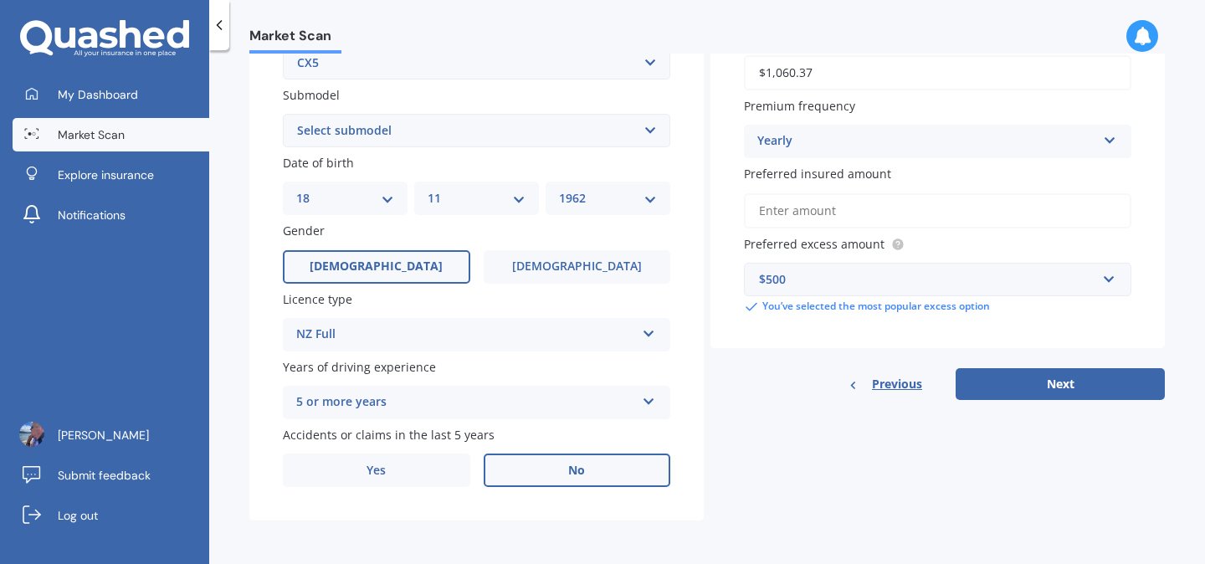
click at [575, 467] on span "No" at bounding box center [576, 471] width 17 height 14
click at [0, 0] on input "No" at bounding box center [0, 0] width 0 height 0
click at [575, 466] on span "No" at bounding box center [576, 471] width 17 height 14
click at [0, 0] on input "No" at bounding box center [0, 0] width 0 height 0
click at [1052, 377] on button "Next" at bounding box center [1060, 384] width 209 height 32
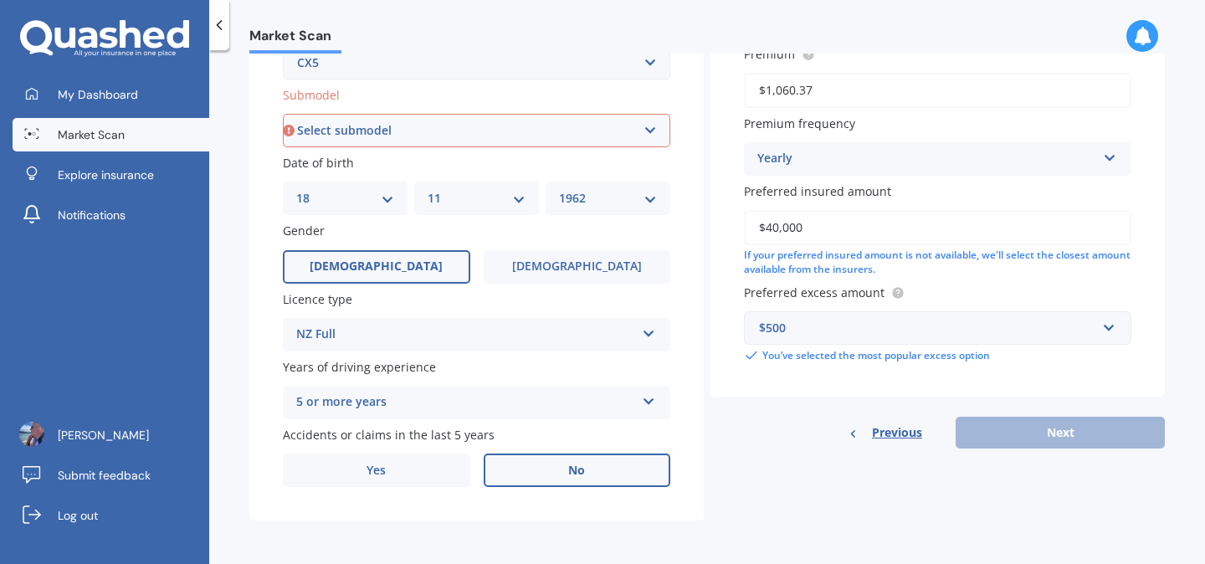
type input "$40,000"
click at [1069, 434] on div "Previous Next" at bounding box center [937, 433] width 454 height 32
click at [837, 264] on div "If your preferred insured amount is not available, we'll select the closest amo…" at bounding box center [937, 263] width 387 height 28
click at [809, 215] on input "$40,000" at bounding box center [937, 227] width 387 height 35
click at [877, 239] on input "$40,000" at bounding box center [937, 227] width 387 height 35
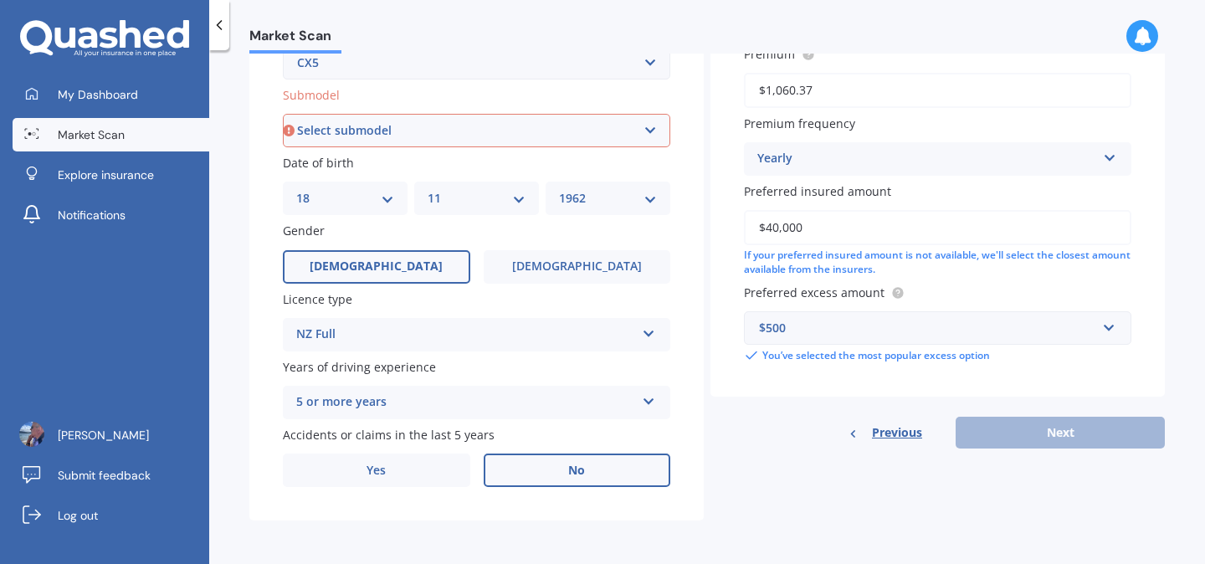
click at [1060, 426] on div "Previous Next" at bounding box center [937, 433] width 454 height 32
click at [644, 132] on select "Select submodel 2.2 Diesel 2WD XD 2.5S 4WD Diesel Limited 4WD GSX 2.2 Diesel St…" at bounding box center [476, 130] width 387 height 33
select select "AWD LIMITED"
click at [283, 114] on select "Select submodel 2.2 Diesel 2WD XD 2.5S 4WD Diesel Limited 4WD GSX 2.2 Diesel St…" at bounding box center [476, 130] width 387 height 33
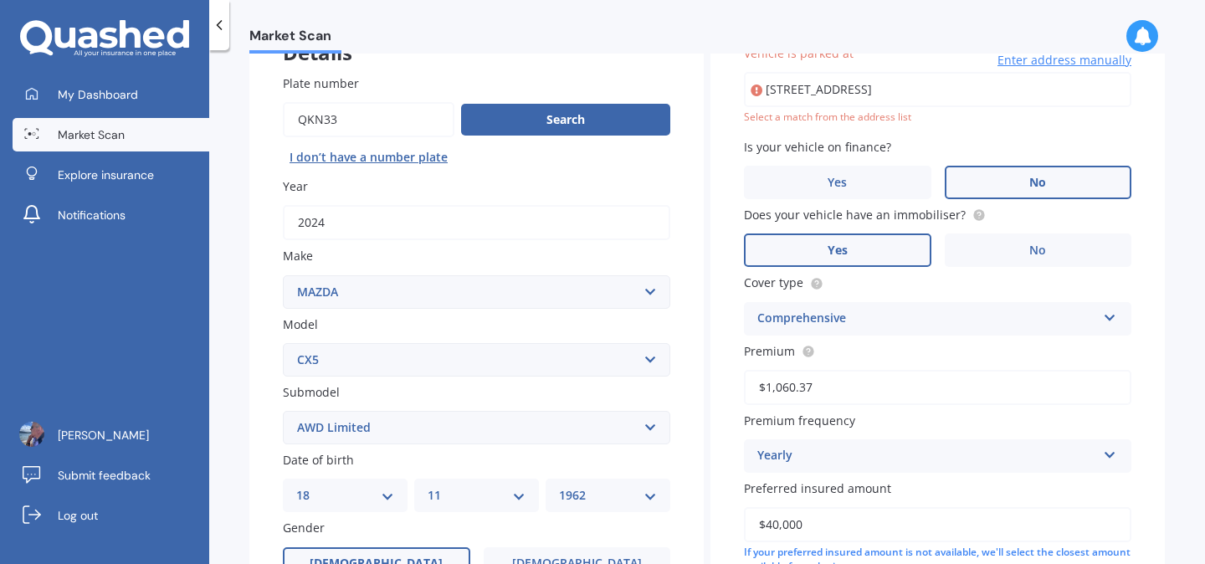
scroll to position [115, 0]
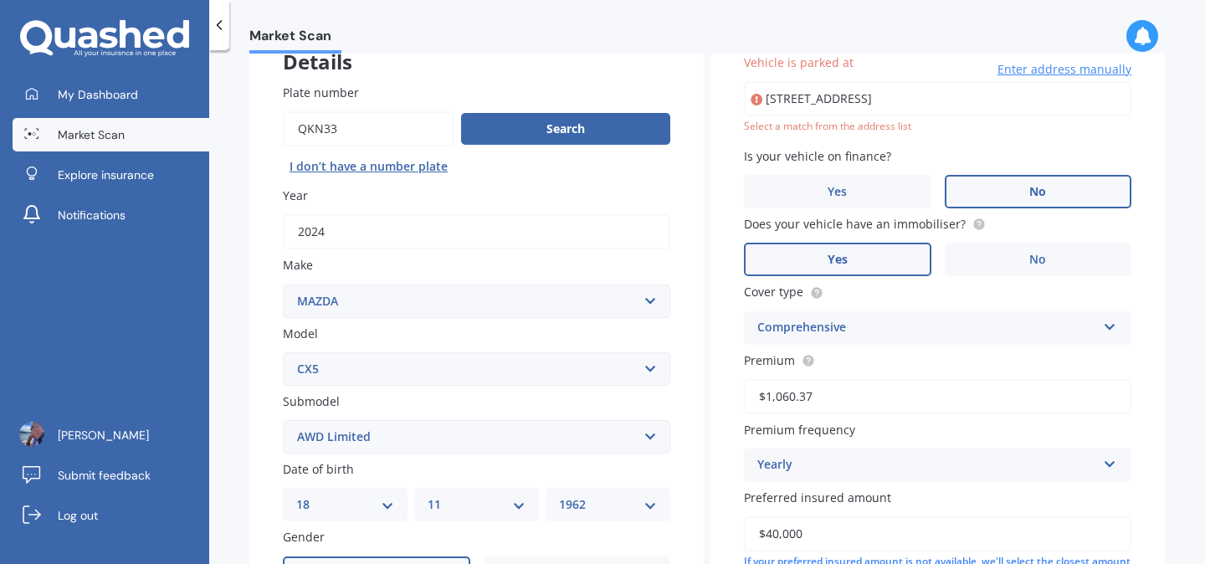
type input "[STREET_ADDRESS]"
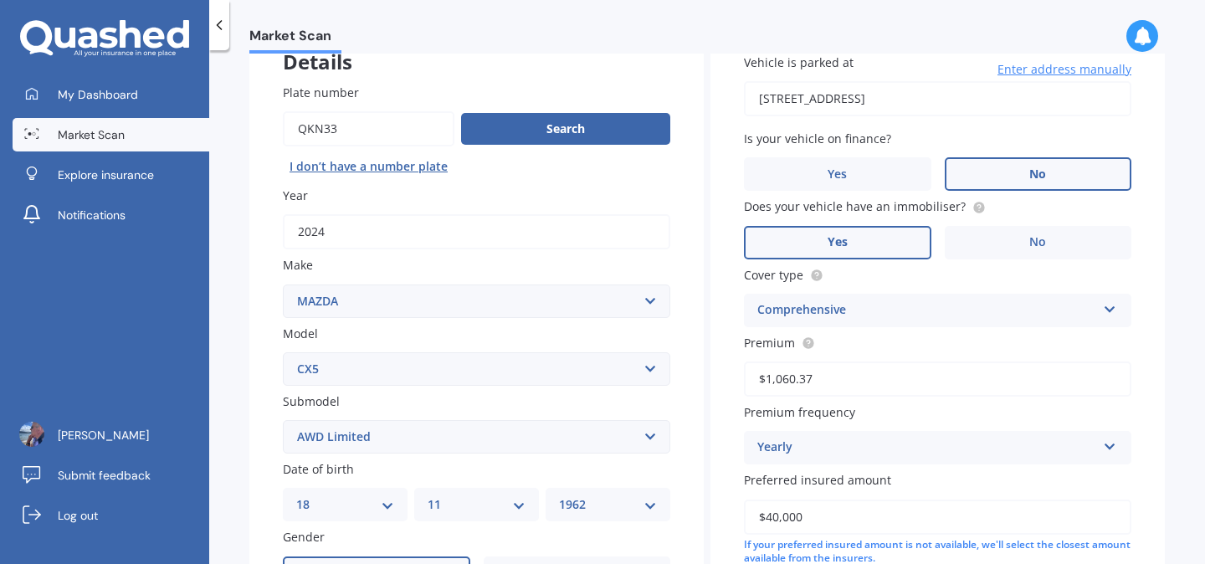
click at [964, 178] on label "No" at bounding box center [1038, 173] width 187 height 33
click at [0, 0] on input "No" at bounding box center [0, 0] width 0 height 0
click at [889, 236] on label "Yes" at bounding box center [837, 242] width 187 height 33
click at [0, 0] on input "Yes" at bounding box center [0, 0] width 0 height 0
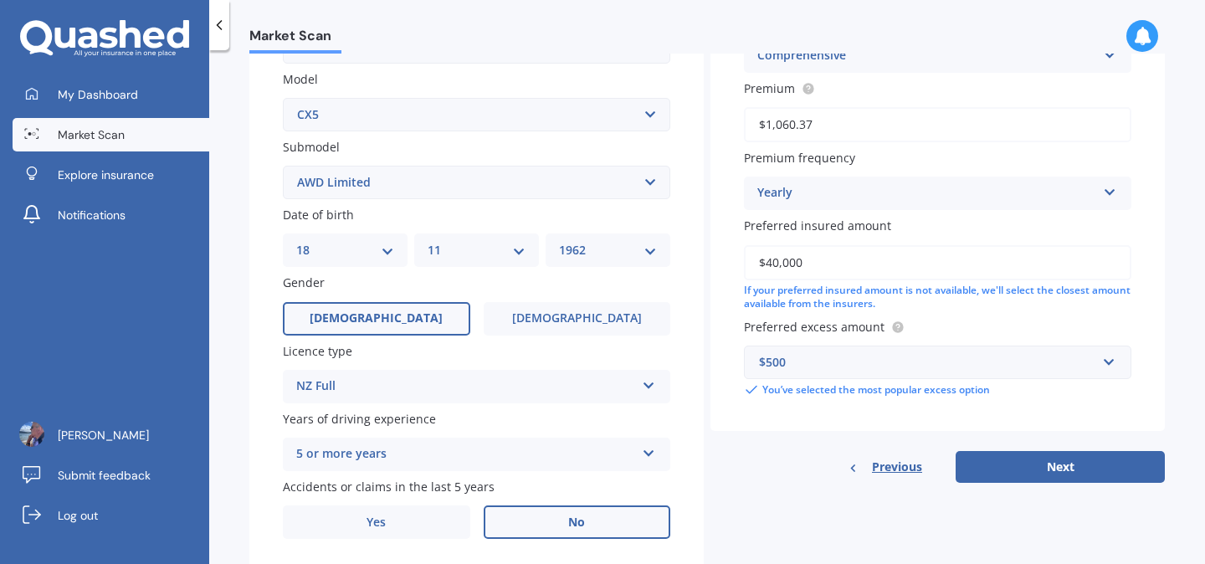
scroll to position [385, 0]
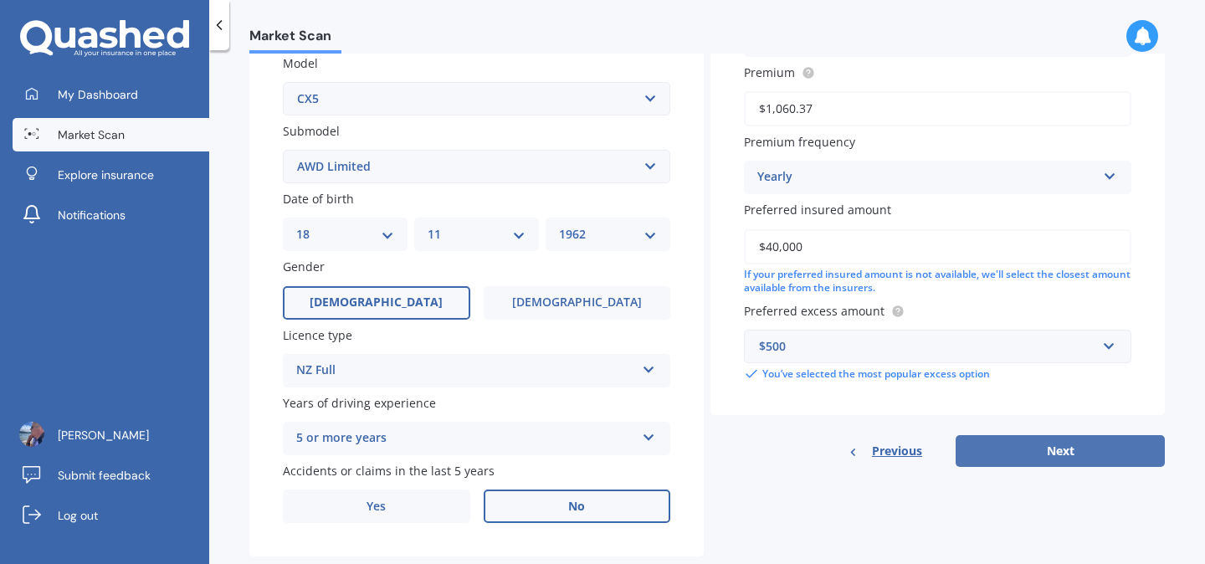
click at [1077, 454] on button "Next" at bounding box center [1060, 451] width 209 height 32
select select "18"
select select "11"
select select "1962"
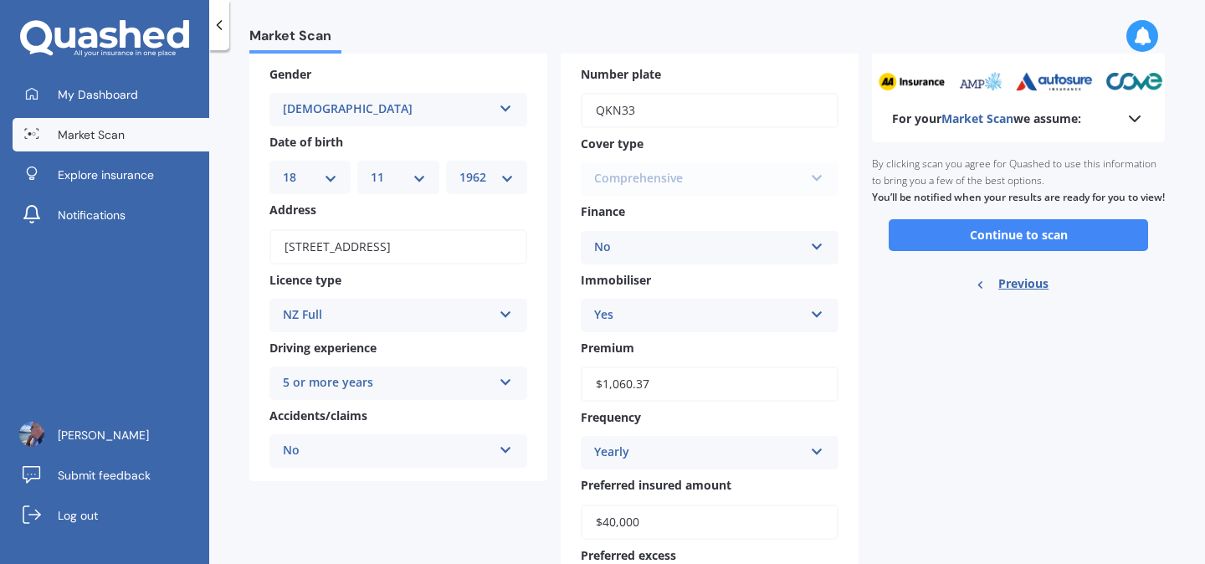
scroll to position [82, 0]
click at [1006, 247] on button "Continue to scan" at bounding box center [1018, 236] width 259 height 32
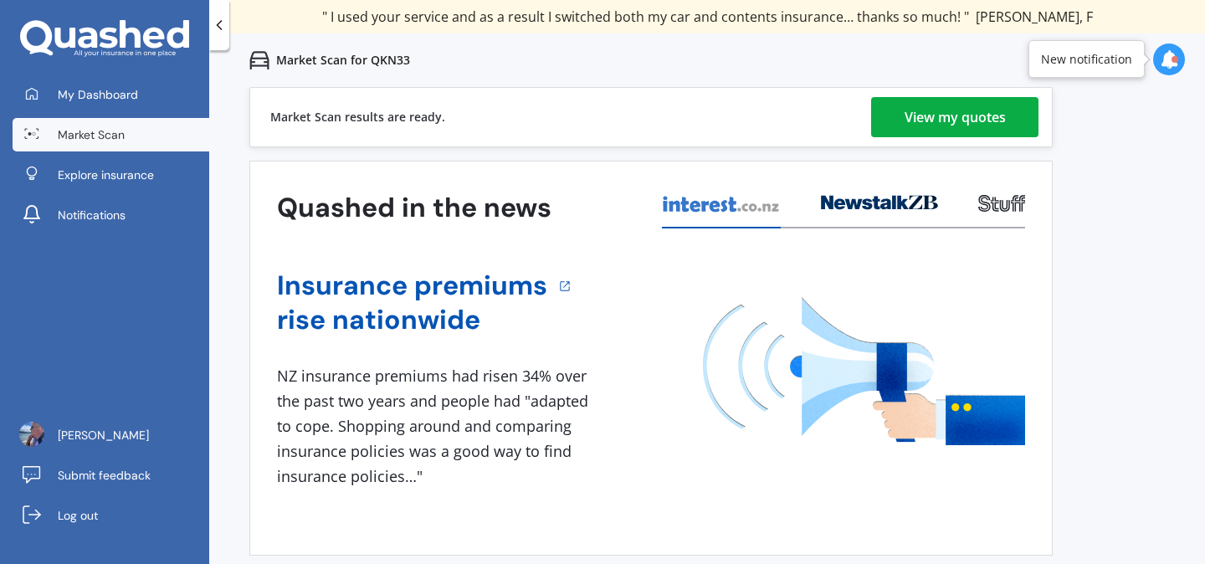
click at [966, 113] on div "View my quotes" at bounding box center [955, 117] width 101 height 40
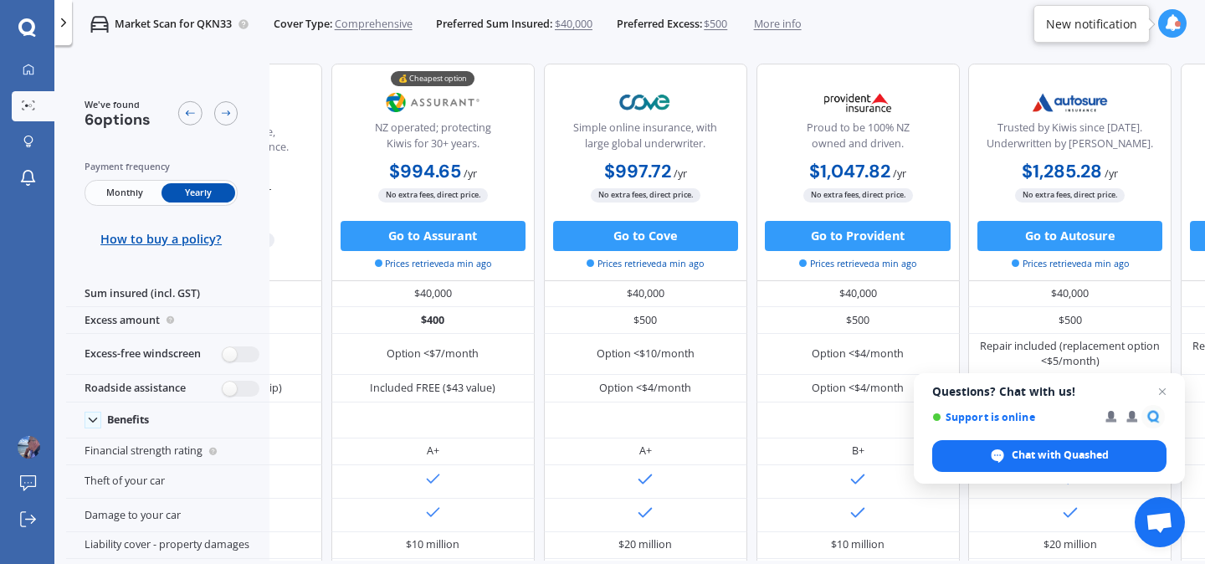
scroll to position [0, 374]
